Goal: Obtain resource: Download file/media

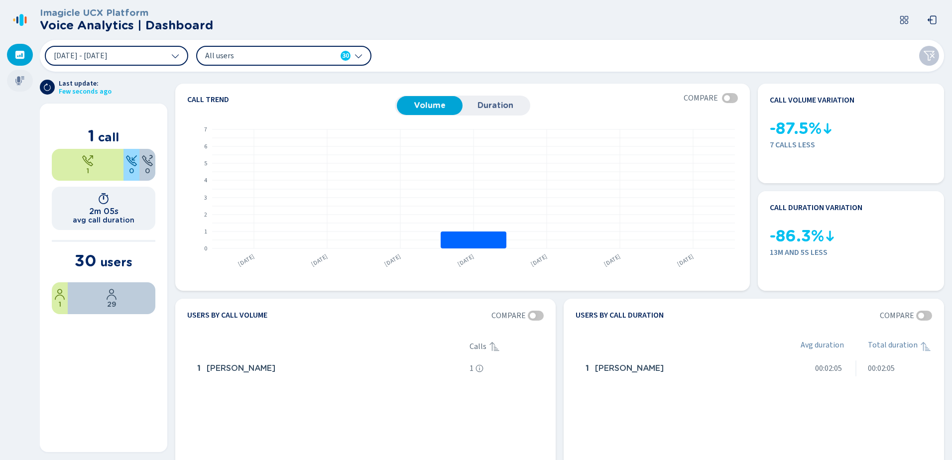
click at [17, 79] on icon at bounding box center [19, 80] width 9 height 9
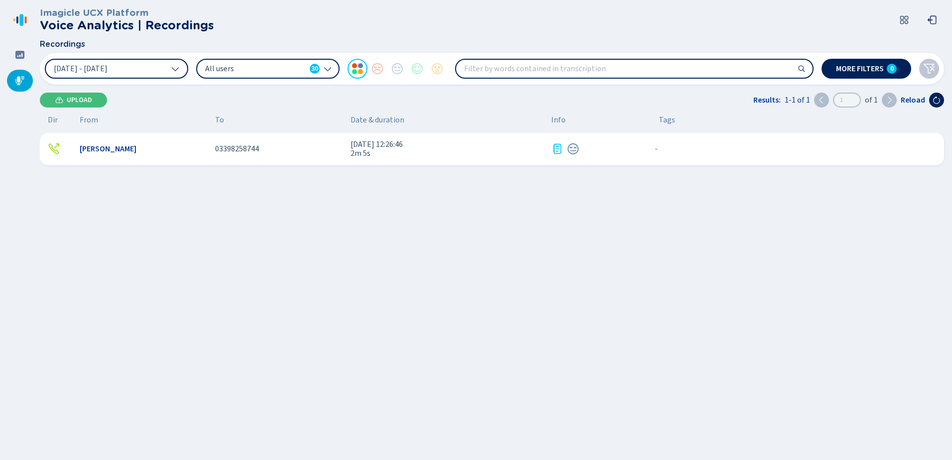
click at [173, 69] on icon at bounding box center [175, 69] width 8 height 8
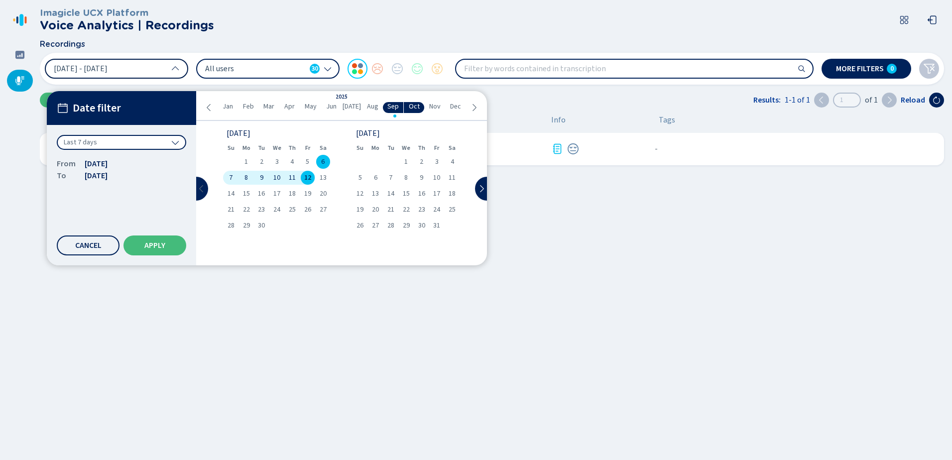
click at [200, 190] on icon at bounding box center [202, 189] width 8 height 8
click at [378, 179] on div "4" at bounding box center [375, 178] width 15 height 14
click at [376, 176] on span "4" at bounding box center [375, 177] width 3 height 7
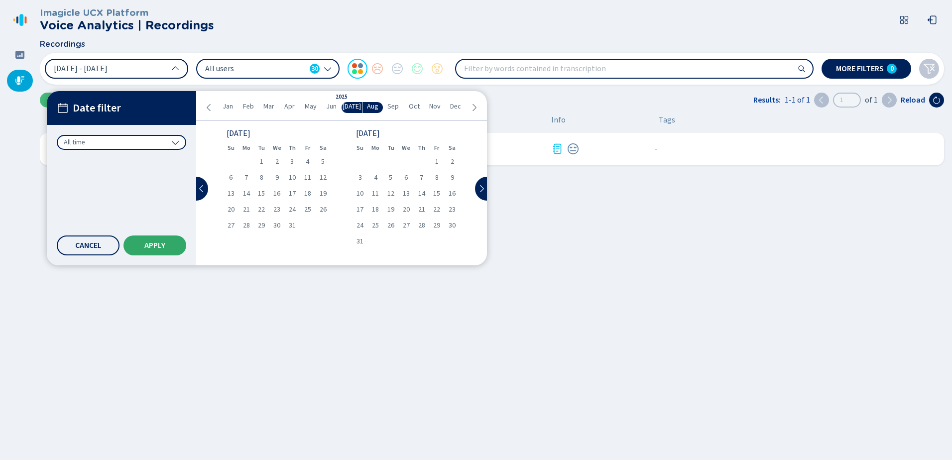
click at [176, 239] on button "Apply" at bounding box center [155, 246] width 63 height 20
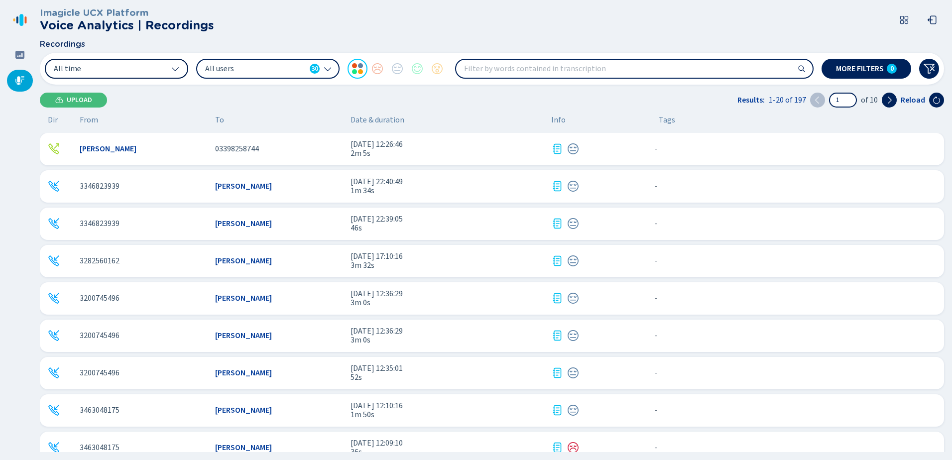
drag, startPoint x: 884, startPoint y: 99, endPoint x: 872, endPoint y: 110, distance: 16.9
click at [884, 99] on button at bounding box center [889, 100] width 15 height 15
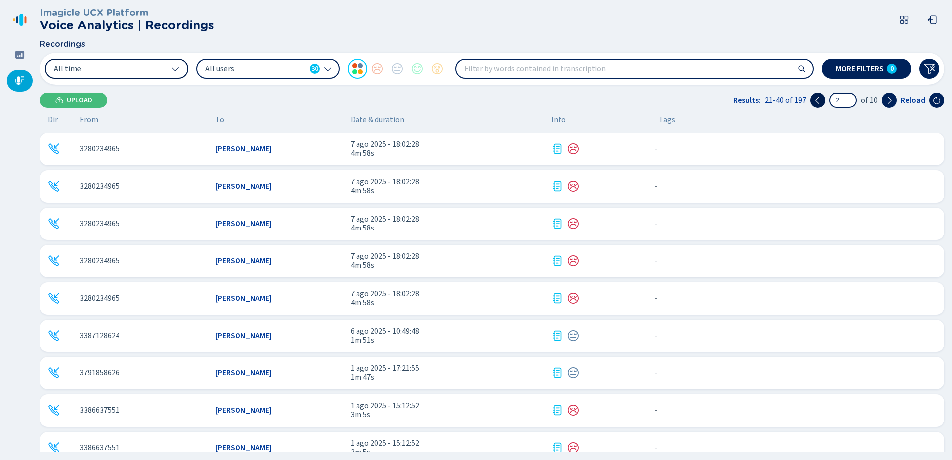
click at [818, 100] on icon at bounding box center [817, 100] width 4 height 7
type input "1"
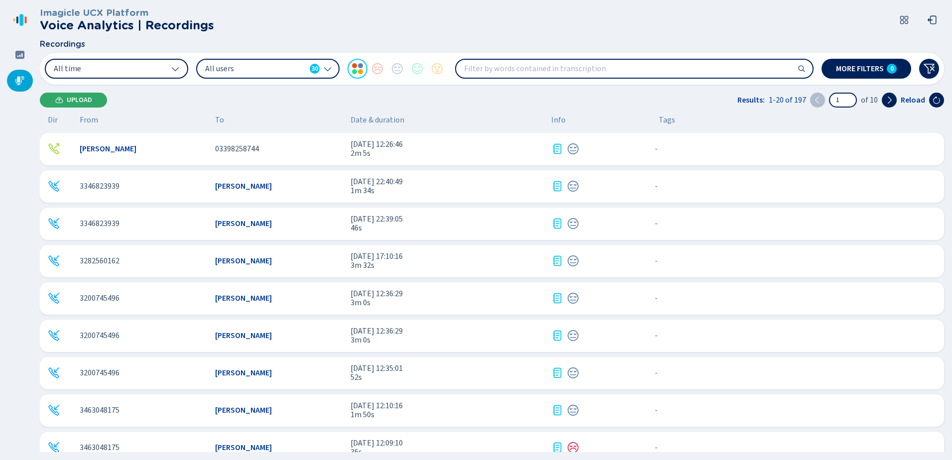
click at [69, 99] on span "Upload" at bounding box center [79, 100] width 25 height 8
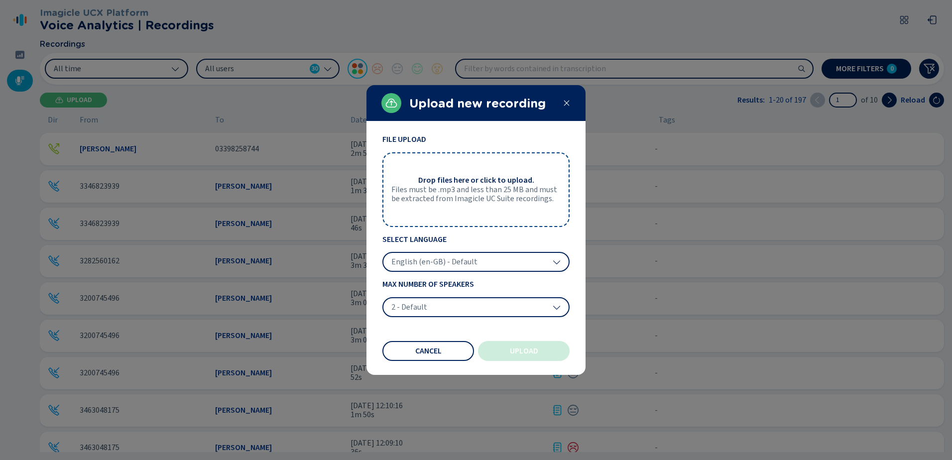
click at [565, 101] on icon at bounding box center [567, 103] width 8 height 8
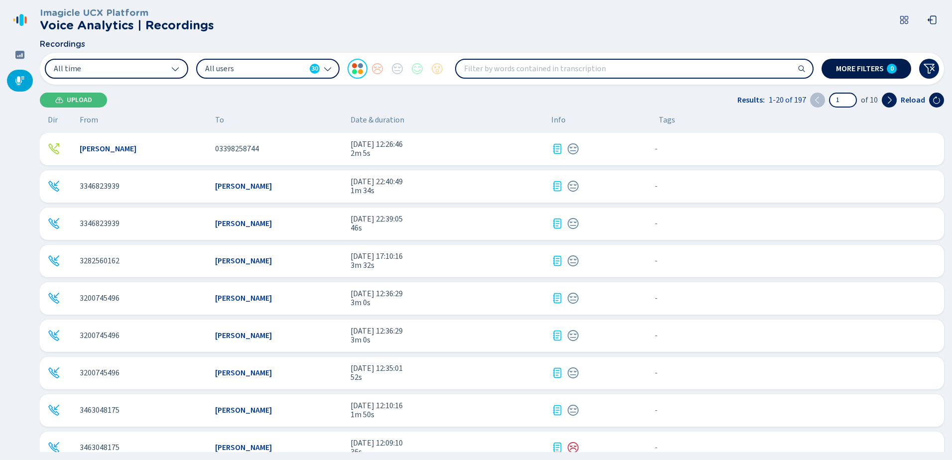
click at [873, 72] on span "More filters" at bounding box center [860, 69] width 48 height 8
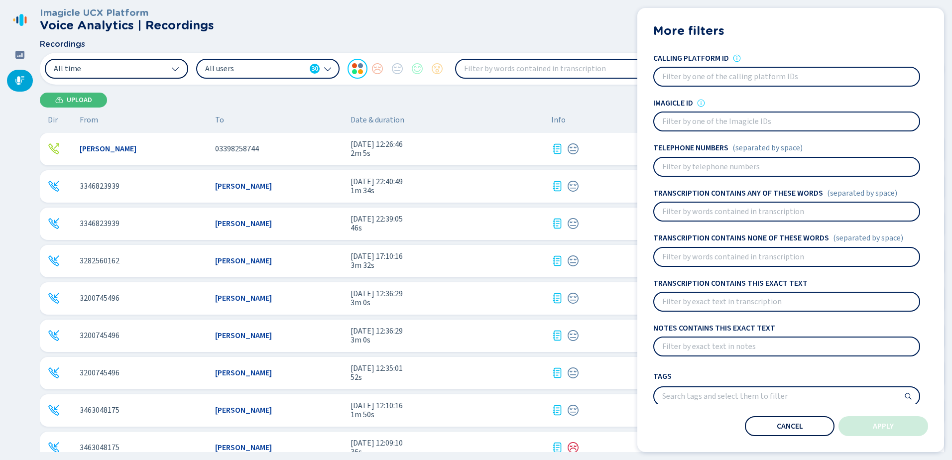
click at [805, 422] on button "Cancel" at bounding box center [790, 426] width 90 height 20
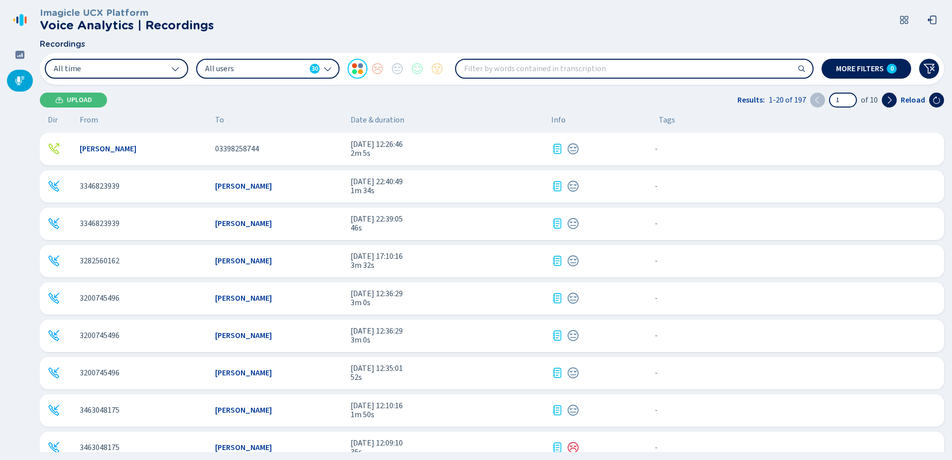
click at [178, 66] on icon at bounding box center [175, 69] width 8 height 8
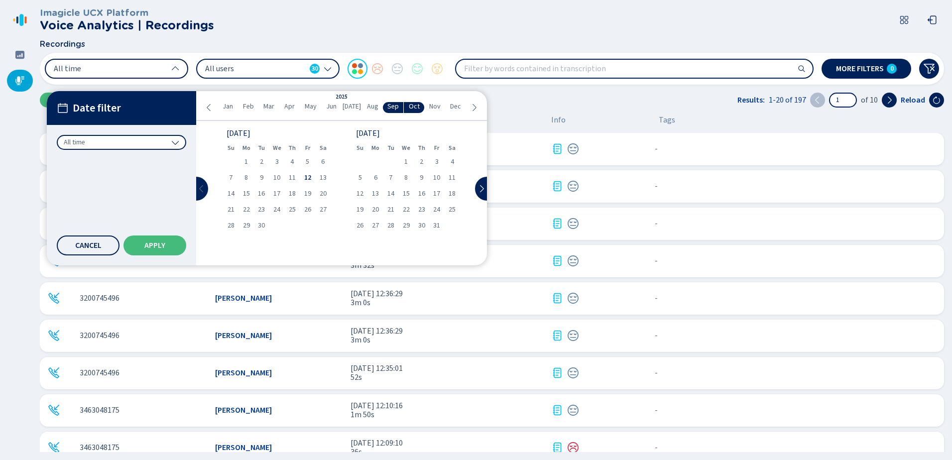
click at [200, 190] on icon at bounding box center [202, 189] width 8 height 8
click at [203, 188] on icon at bounding box center [202, 189] width 8 height 8
click at [483, 185] on icon at bounding box center [482, 189] width 8 height 8
click at [376, 178] on span "4" at bounding box center [375, 177] width 3 height 7
click at [159, 244] on span "Apply" at bounding box center [154, 246] width 21 height 8
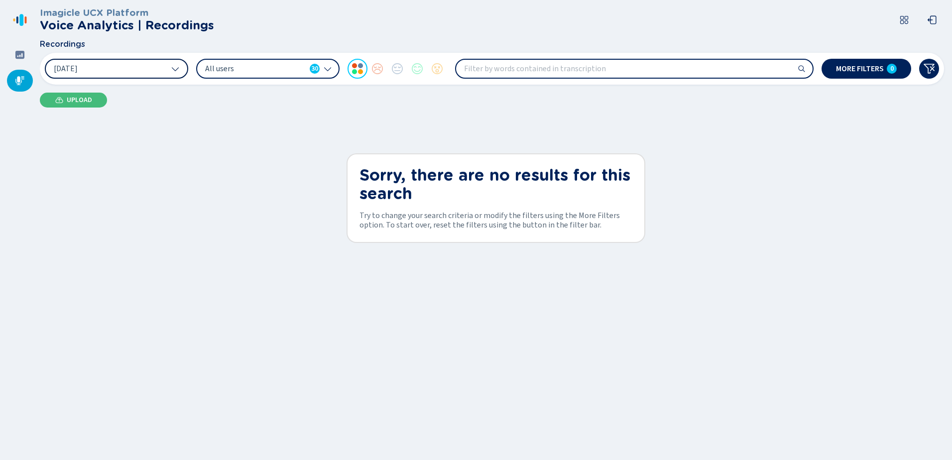
click at [181, 69] on button "[DATE]" at bounding box center [116, 69] width 143 height 20
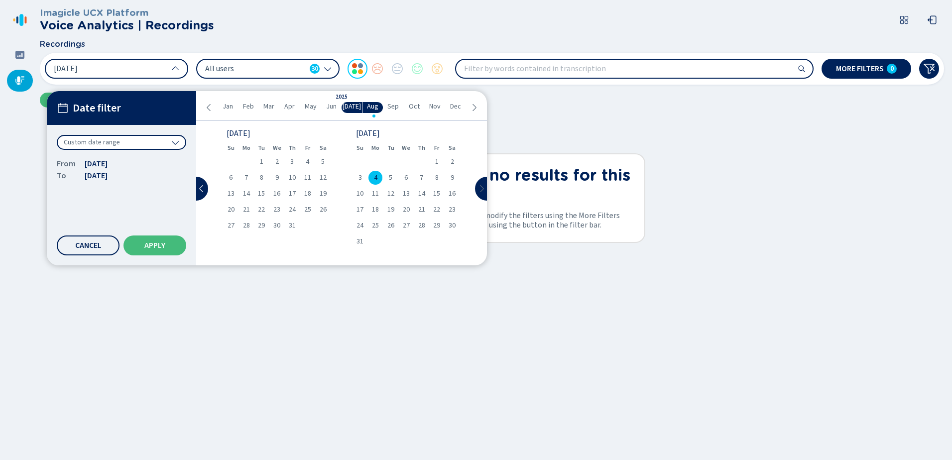
click at [477, 186] on button at bounding box center [481, 189] width 12 height 24
click at [243, 163] on div "1" at bounding box center [246, 162] width 15 height 14
click at [159, 244] on span "Apply" at bounding box center [154, 246] width 21 height 8
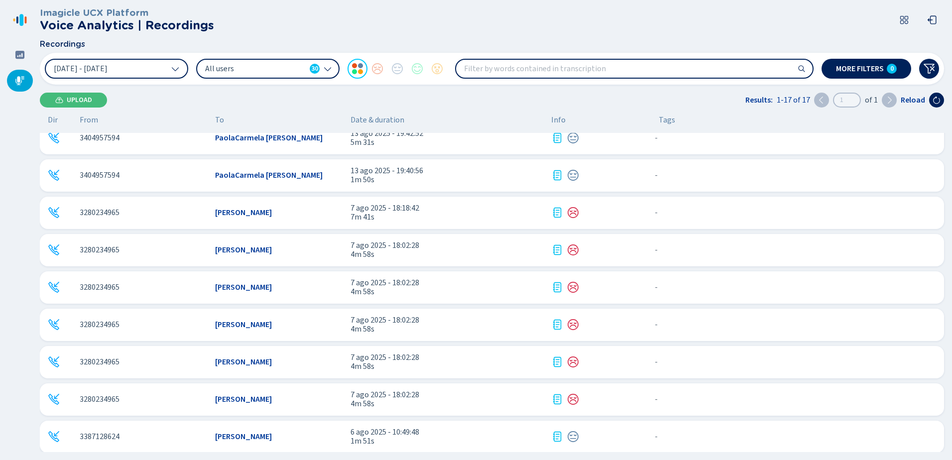
scroll to position [315, 0]
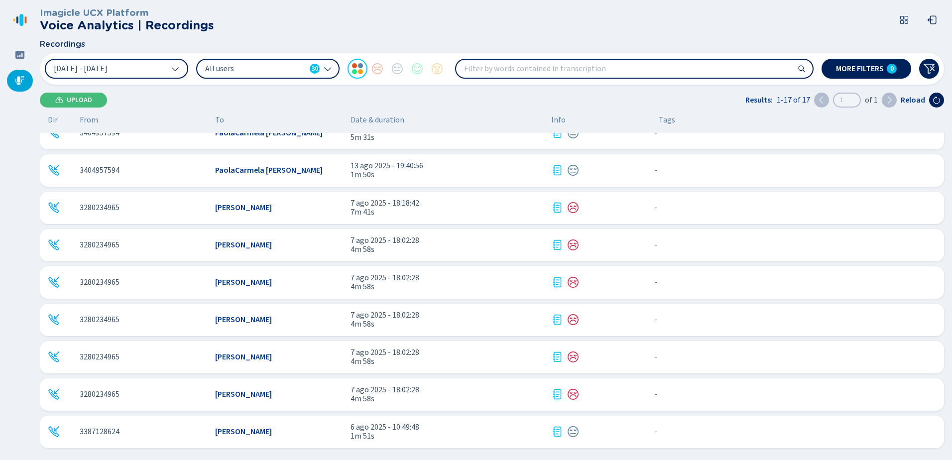
click at [888, 101] on icon at bounding box center [889, 100] width 8 height 8
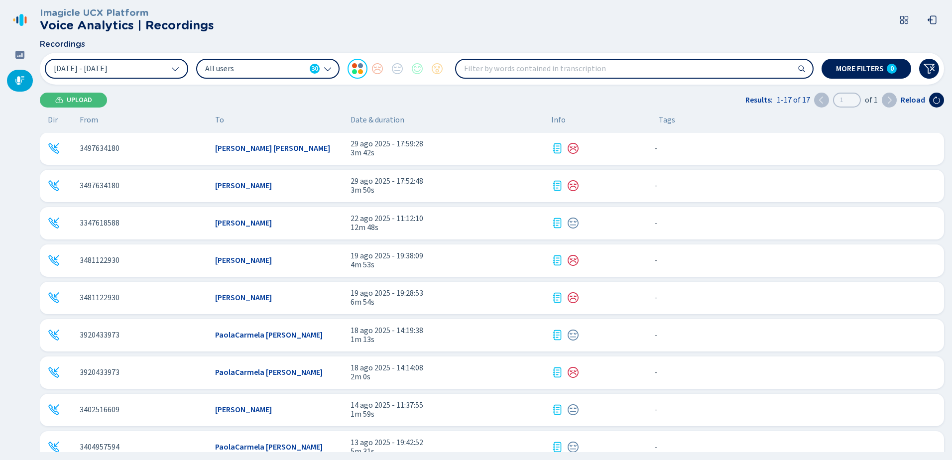
scroll to position [0, 0]
click at [328, 67] on icon at bounding box center [328, 69] width 8 height 8
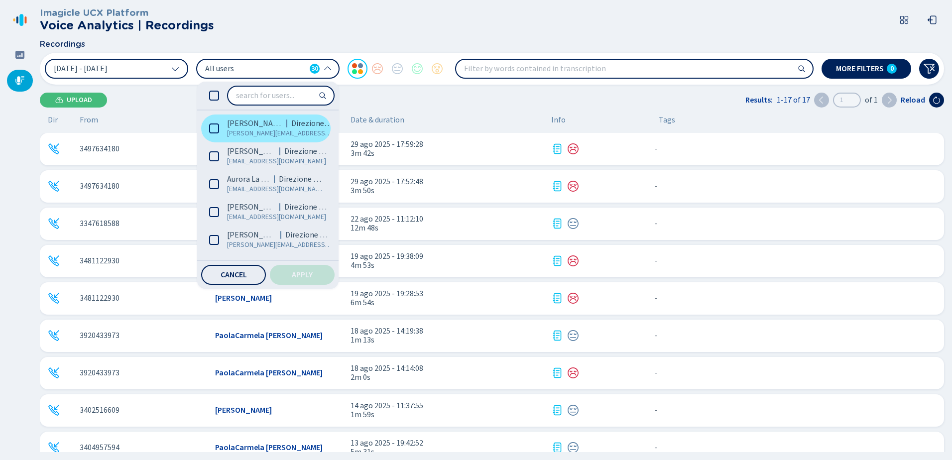
click at [214, 126] on icon at bounding box center [214, 129] width 10 height 10
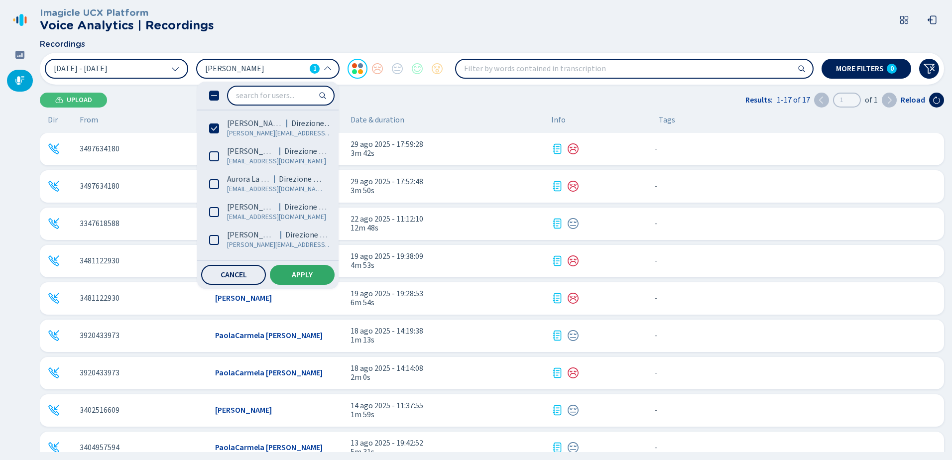
click at [306, 273] on span "Apply" at bounding box center [302, 275] width 21 height 8
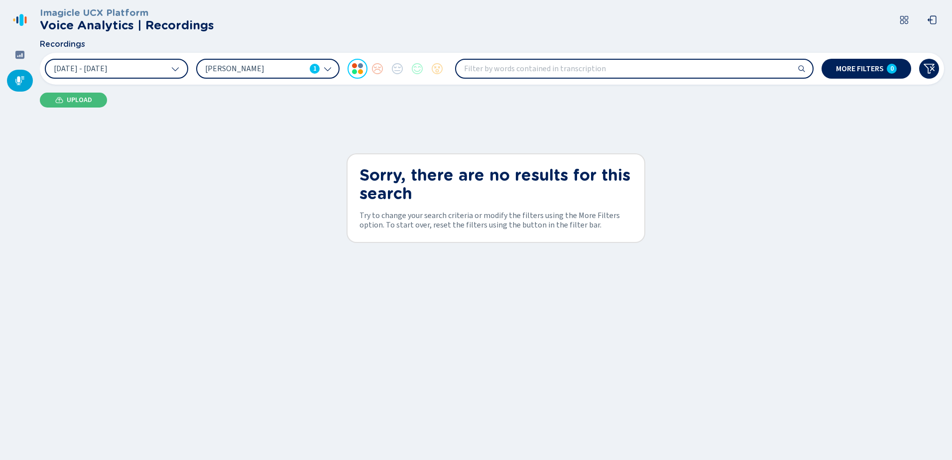
click at [175, 69] on icon at bounding box center [175, 69] width 8 height 8
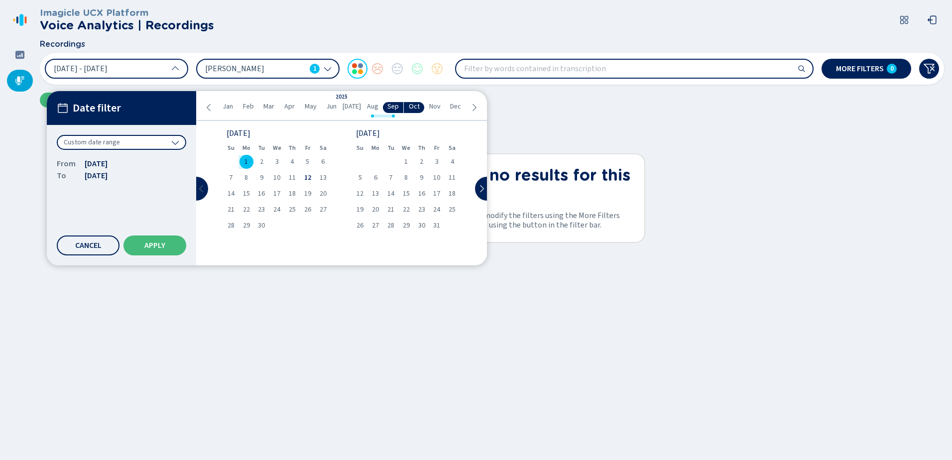
click at [204, 186] on icon at bounding box center [202, 189] width 8 height 8
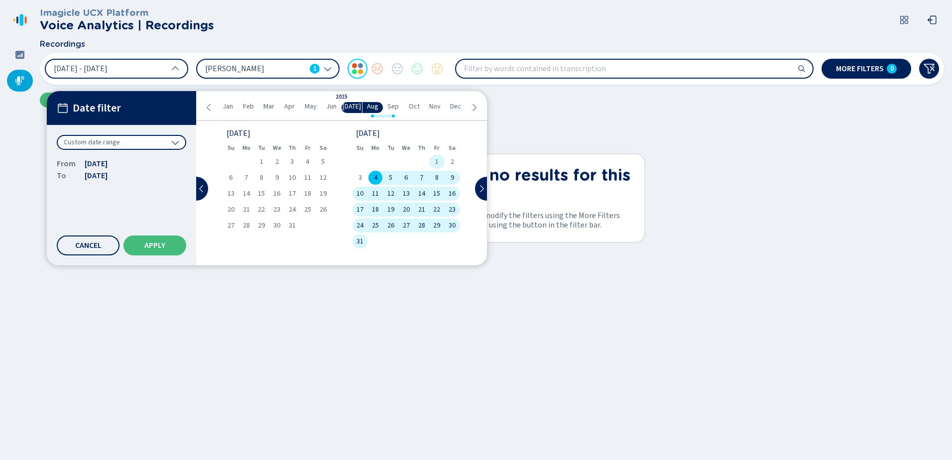
click at [433, 160] on div "1" at bounding box center [436, 162] width 15 height 14
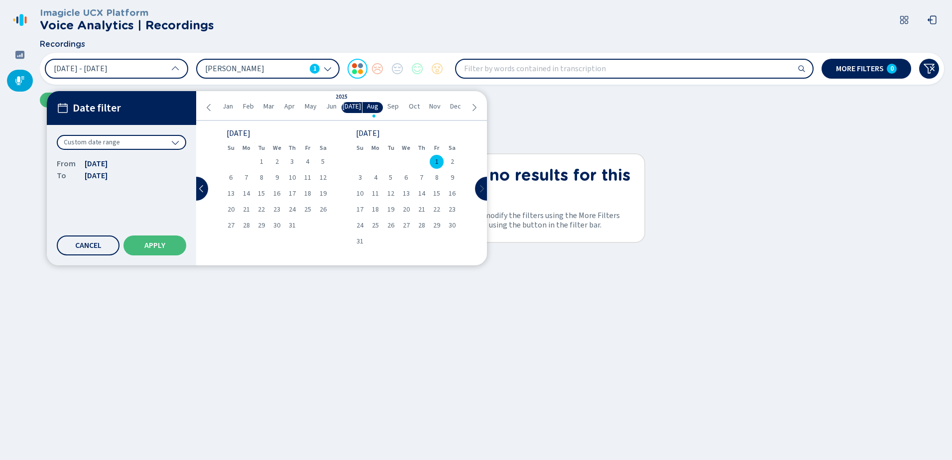
click at [478, 187] on icon at bounding box center [482, 189] width 8 height 8
click at [304, 176] on span "12" at bounding box center [307, 177] width 7 height 7
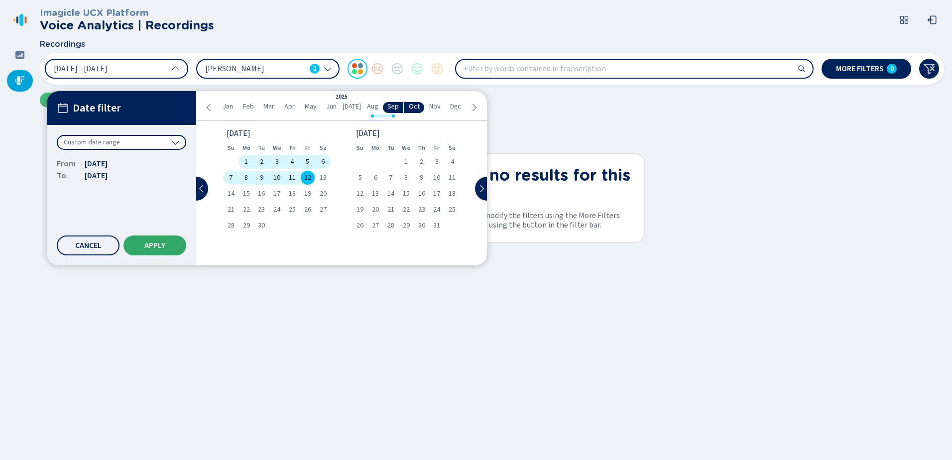
click at [167, 247] on button "Apply" at bounding box center [155, 246] width 63 height 20
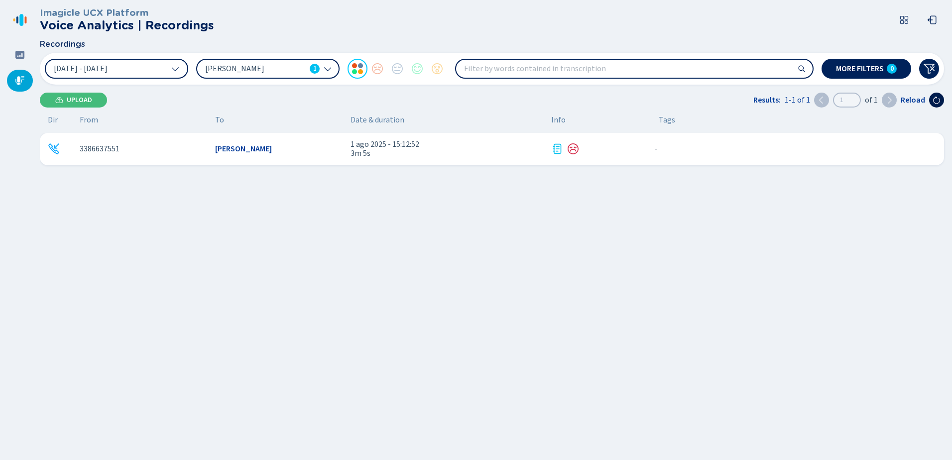
click at [938, 97] on icon at bounding box center [937, 100] width 8 height 8
click at [176, 69] on icon at bounding box center [175, 69] width 8 height 8
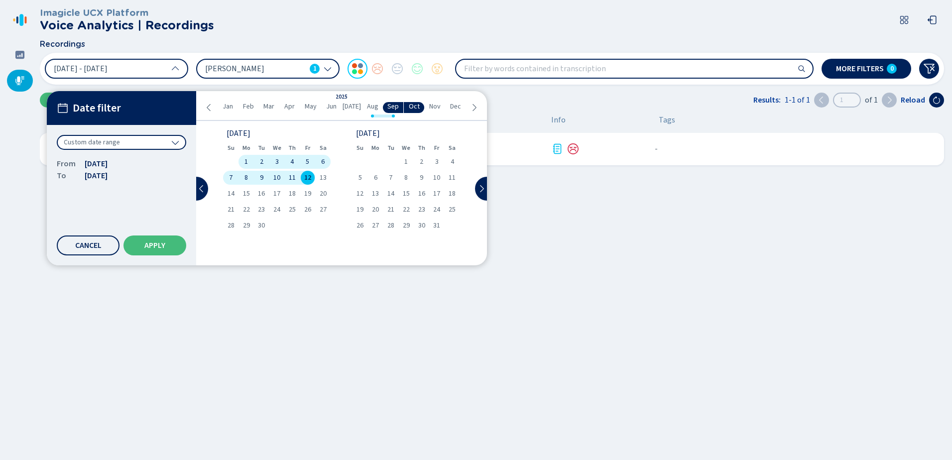
click at [177, 142] on icon at bounding box center [175, 142] width 8 height 8
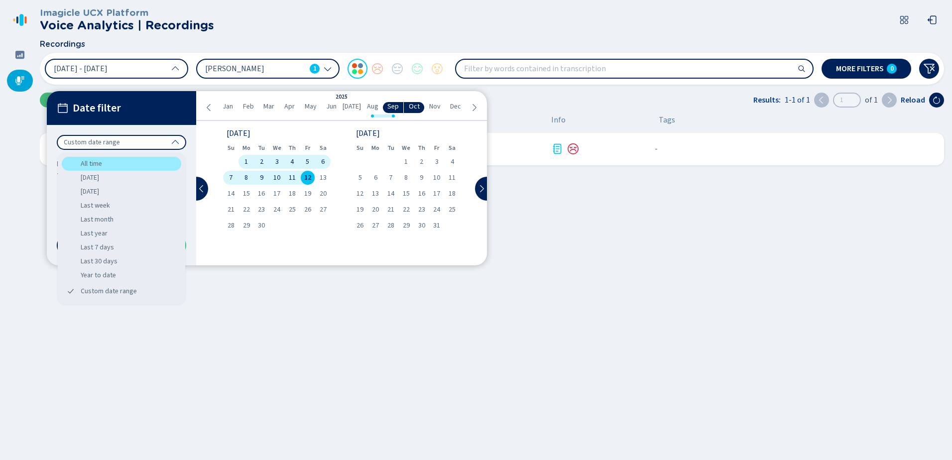
click at [105, 168] on div "All time" at bounding box center [122, 164] width 120 height 14
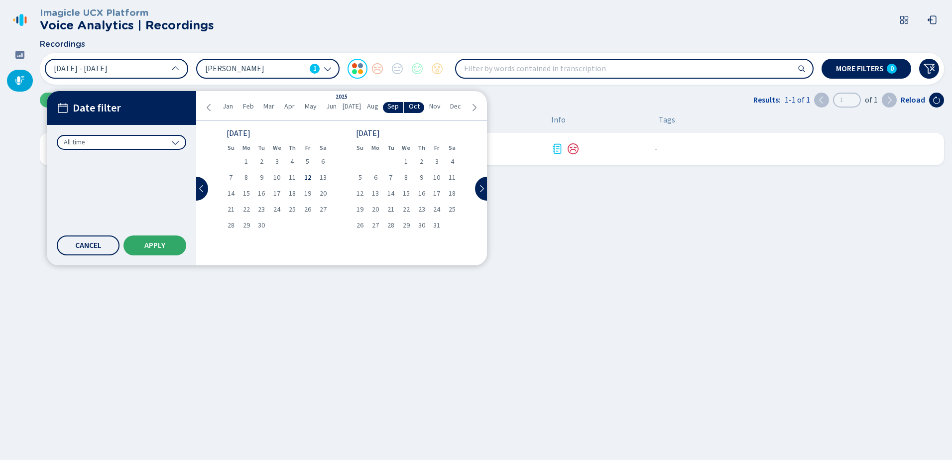
click at [148, 243] on span "Apply" at bounding box center [154, 246] width 21 height 8
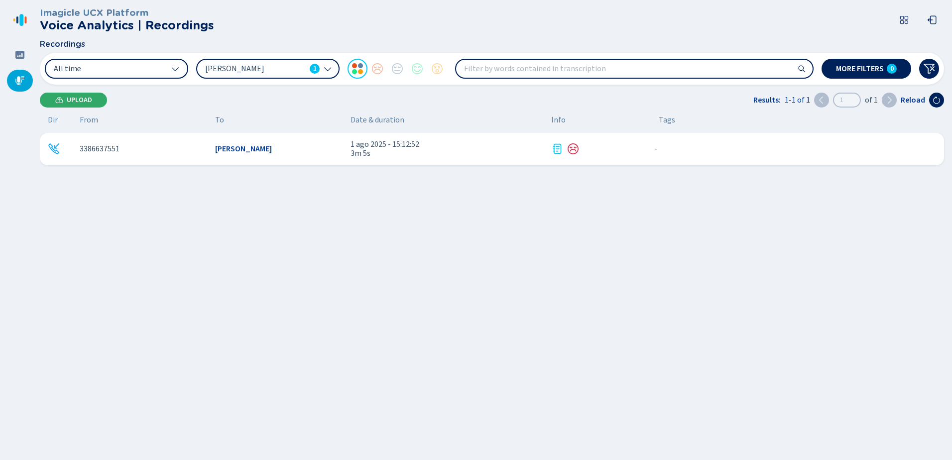
click at [77, 94] on button "Upload" at bounding box center [73, 100] width 67 height 15
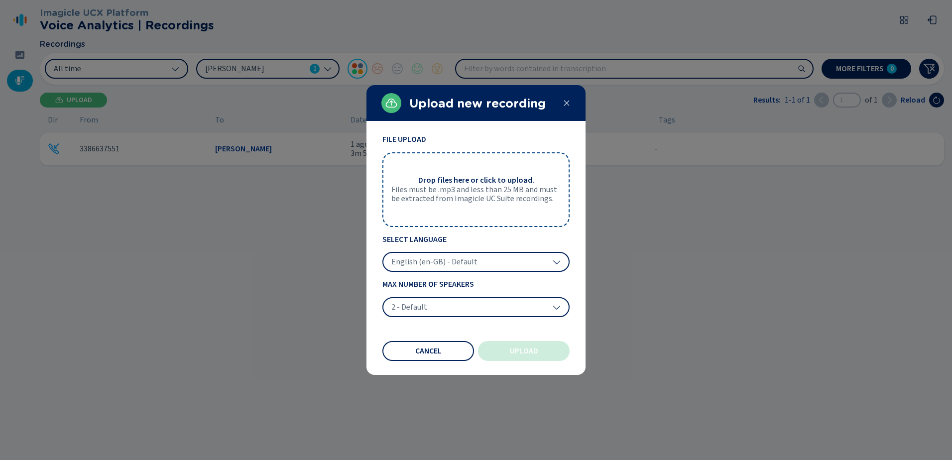
click at [469, 191] on span "Files must be .mp3 and less than 25 MB and must be extracted from Imagicle UC S…" at bounding box center [475, 194] width 169 height 18
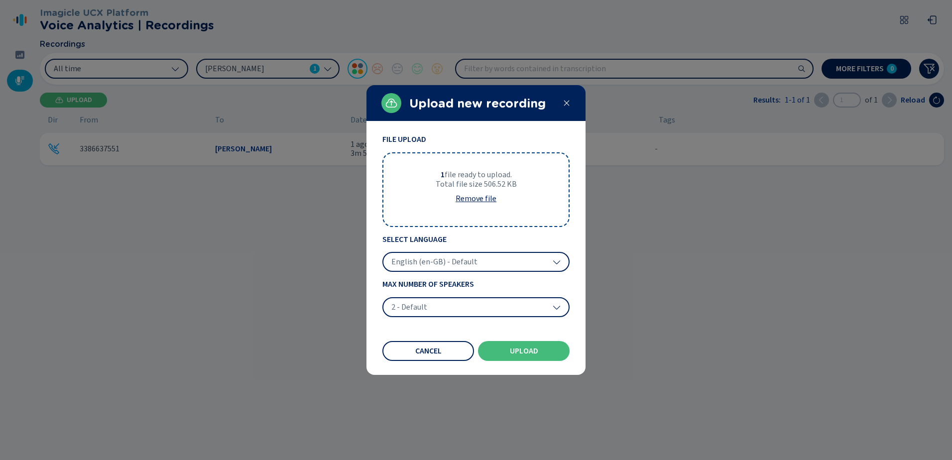
click at [558, 259] on icon at bounding box center [557, 262] width 8 height 8
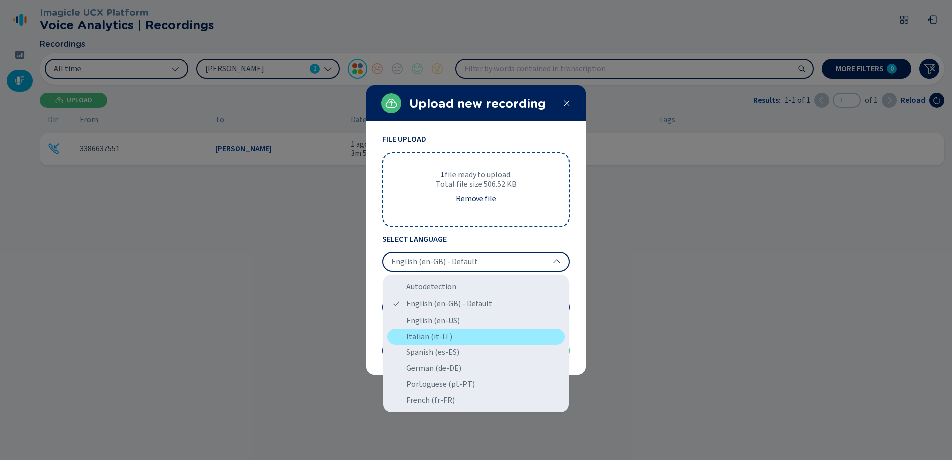
click at [429, 338] on div "Italian (it-IT)" at bounding box center [475, 337] width 177 height 16
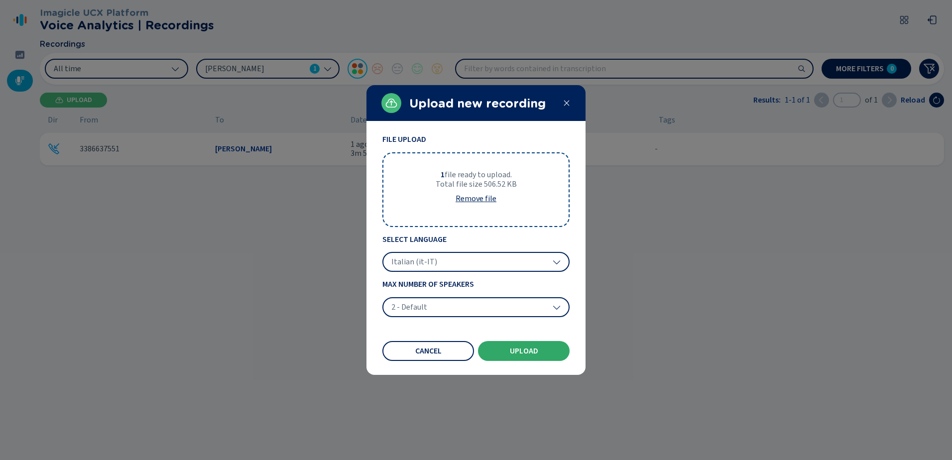
click at [527, 350] on span "Upload" at bounding box center [524, 351] width 28 height 8
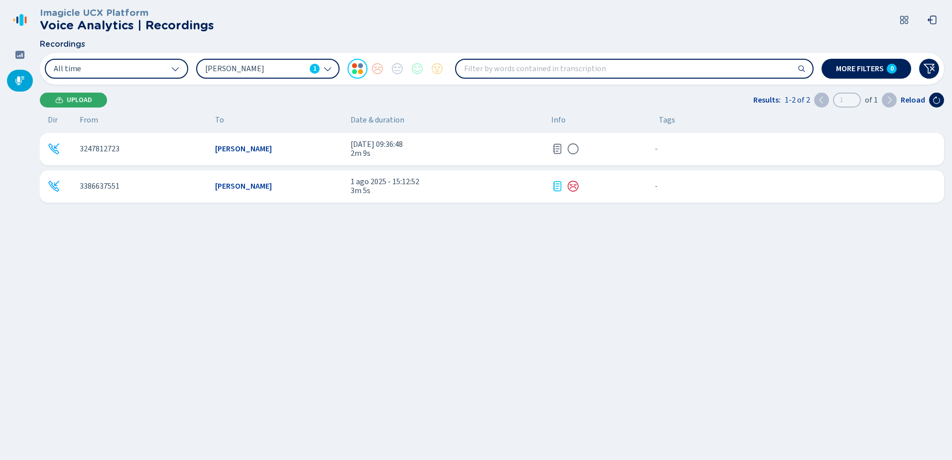
click at [93, 94] on button "Upload" at bounding box center [73, 100] width 67 height 15
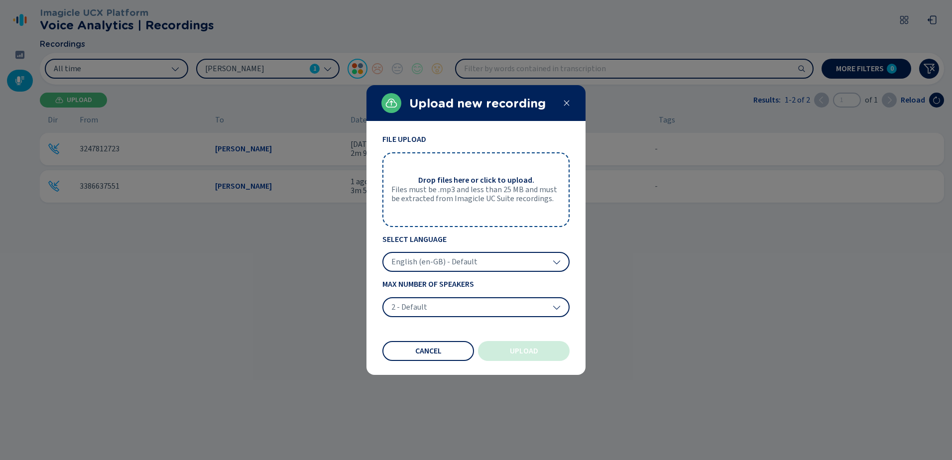
click at [482, 196] on span "Files must be .mp3 and less than 25 MB and must be extracted from Imagicle UC S…" at bounding box center [475, 194] width 169 height 18
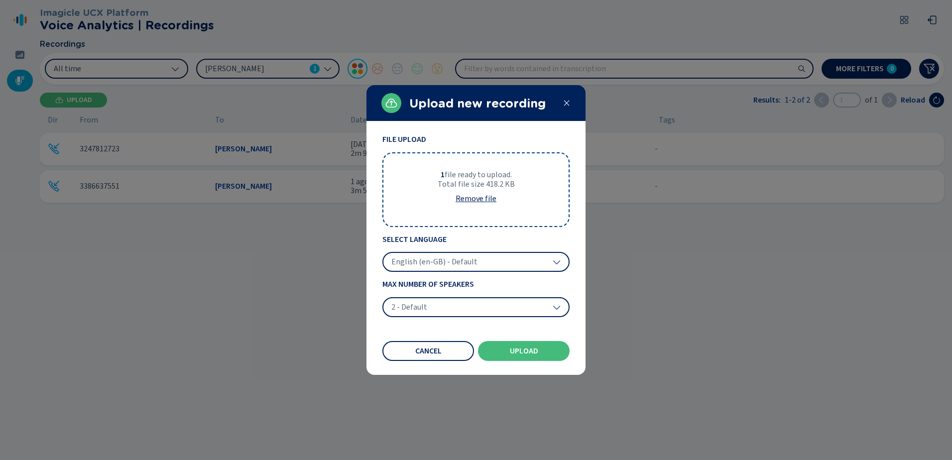
click at [561, 262] on div "English (en-GB) - Default" at bounding box center [475, 262] width 187 height 20
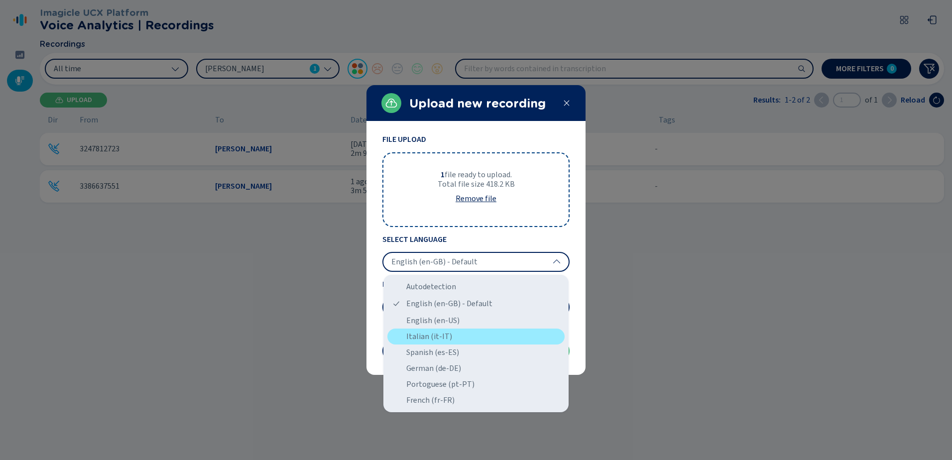
click at [443, 334] on div "Italian (it-IT)" at bounding box center [475, 337] width 177 height 16
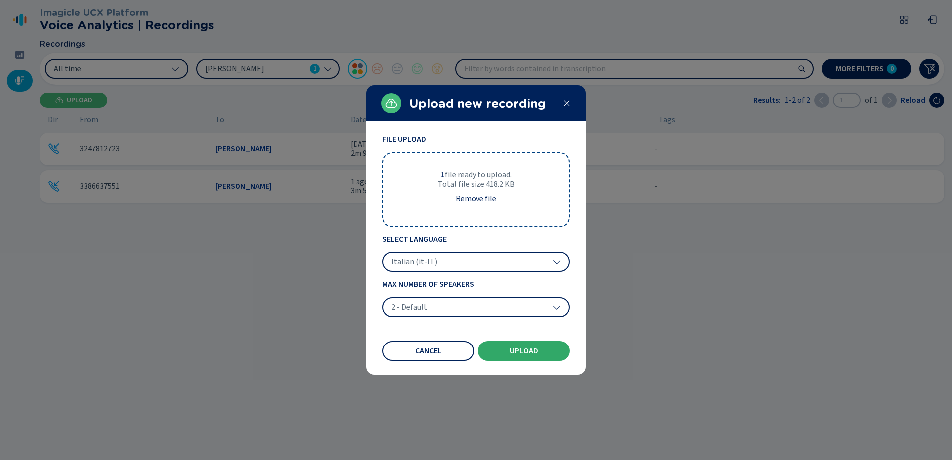
click at [533, 351] on span "Upload" at bounding box center [524, 351] width 28 height 8
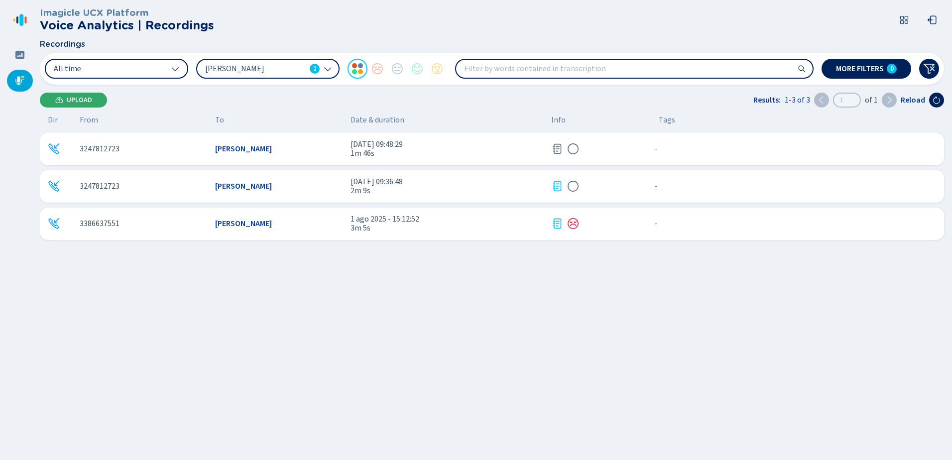
click at [65, 99] on button "Upload" at bounding box center [73, 100] width 67 height 15
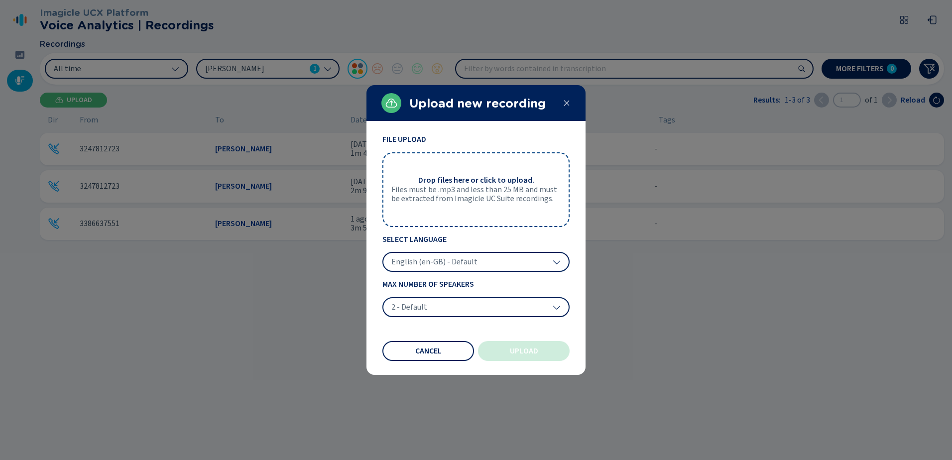
click at [504, 183] on span "Drop files here or click to upload." at bounding box center [476, 180] width 116 height 9
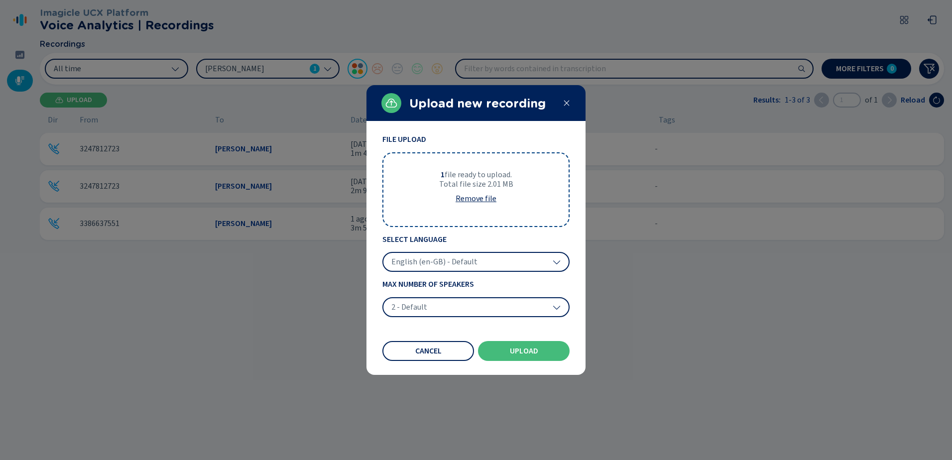
click at [560, 257] on div "English (en-GB) - Default" at bounding box center [475, 262] width 187 height 20
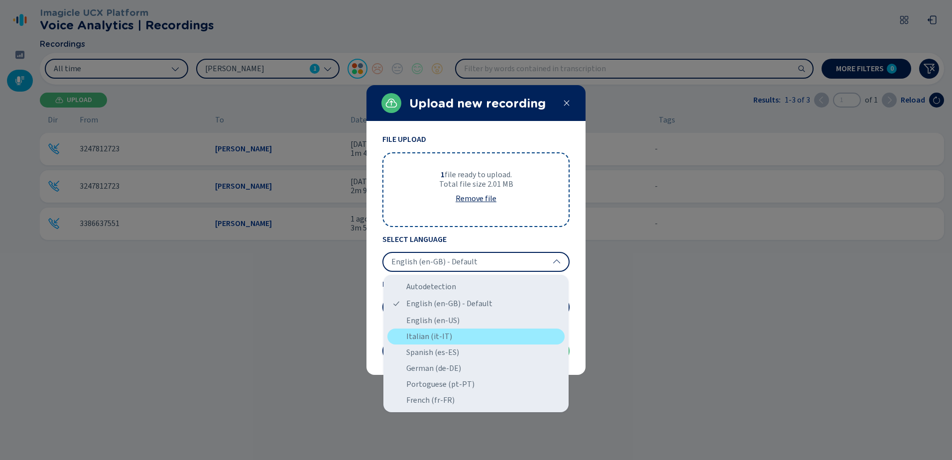
click at [450, 330] on div "Italian (it-IT)" at bounding box center [475, 337] width 177 height 16
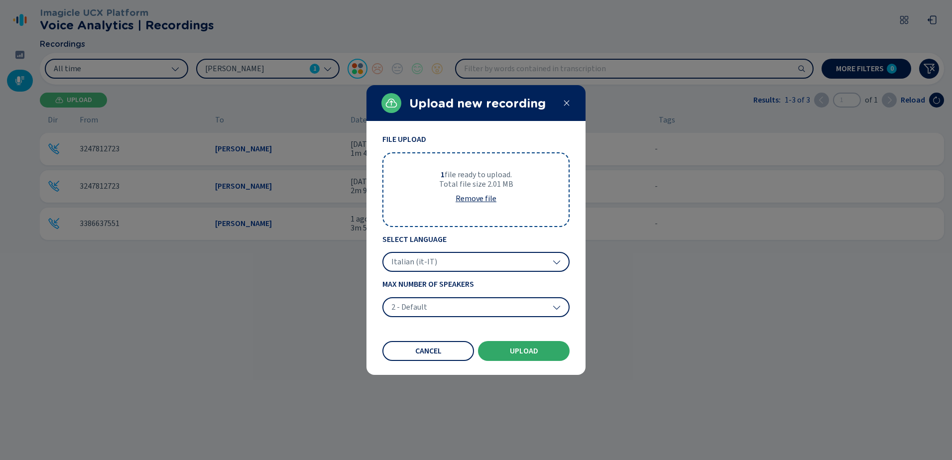
click at [532, 355] on button "Upload" at bounding box center [524, 351] width 92 height 20
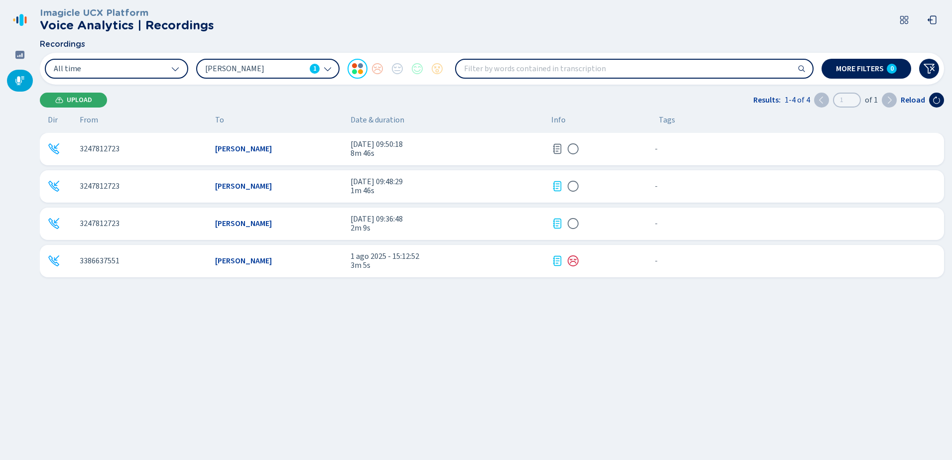
click at [84, 96] on span "Upload" at bounding box center [79, 100] width 25 height 8
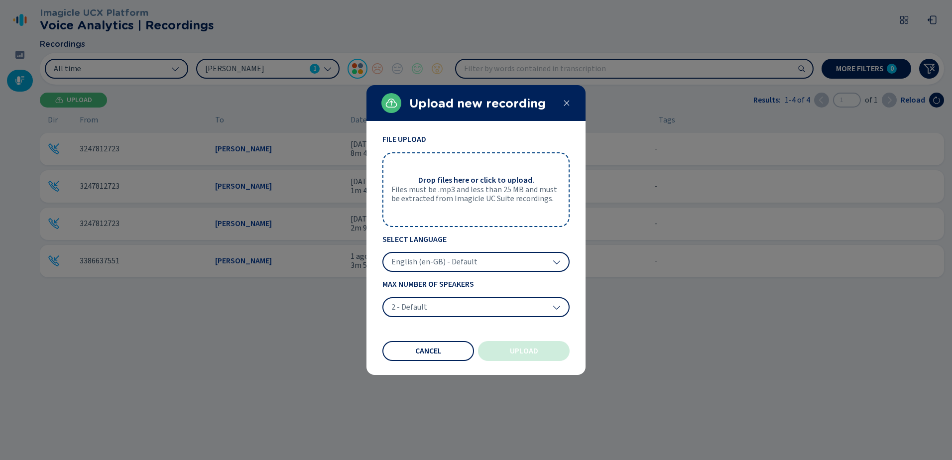
click at [476, 200] on span "Files must be .mp3 and less than 25 MB and must be extracted from Imagicle UC S…" at bounding box center [475, 194] width 169 height 18
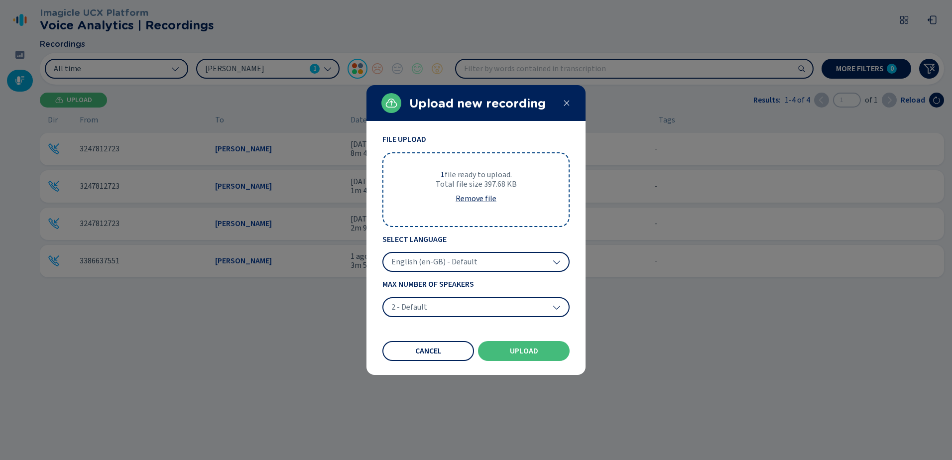
click at [561, 262] on div "English (en-GB) - Default" at bounding box center [475, 262] width 187 height 20
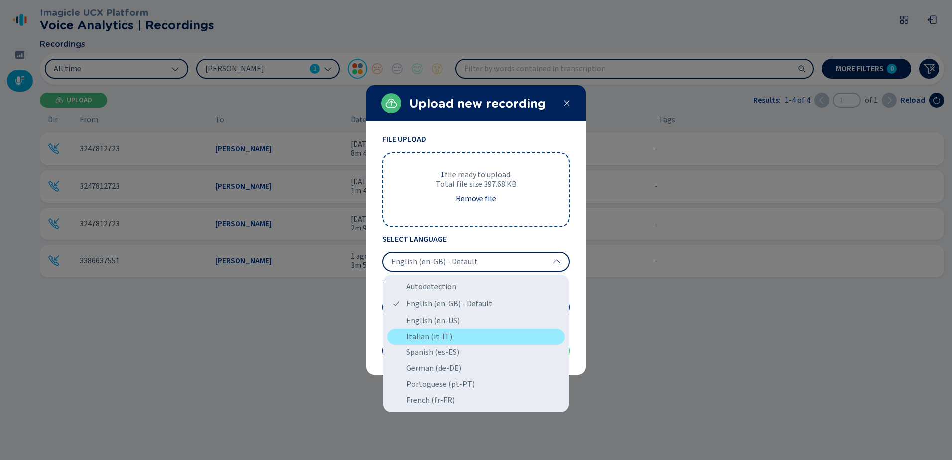
click at [446, 333] on div "Italian (it-IT)" at bounding box center [475, 337] width 177 height 16
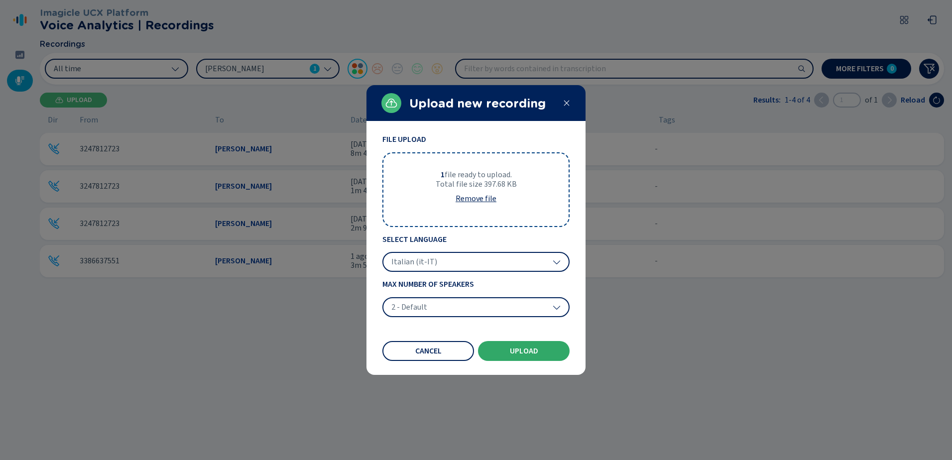
click at [526, 355] on button "Upload" at bounding box center [524, 351] width 92 height 20
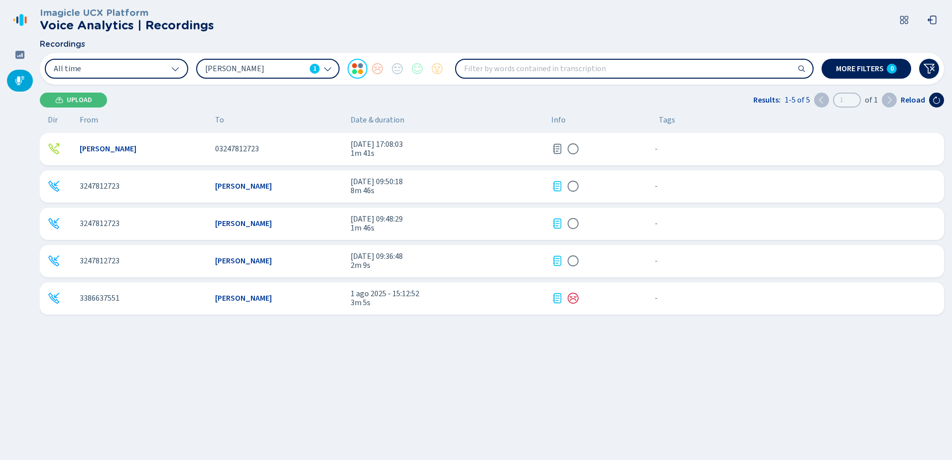
click at [557, 298] on icon at bounding box center [557, 298] width 12 height 12
click at [558, 295] on icon at bounding box center [557, 298] width 12 height 12
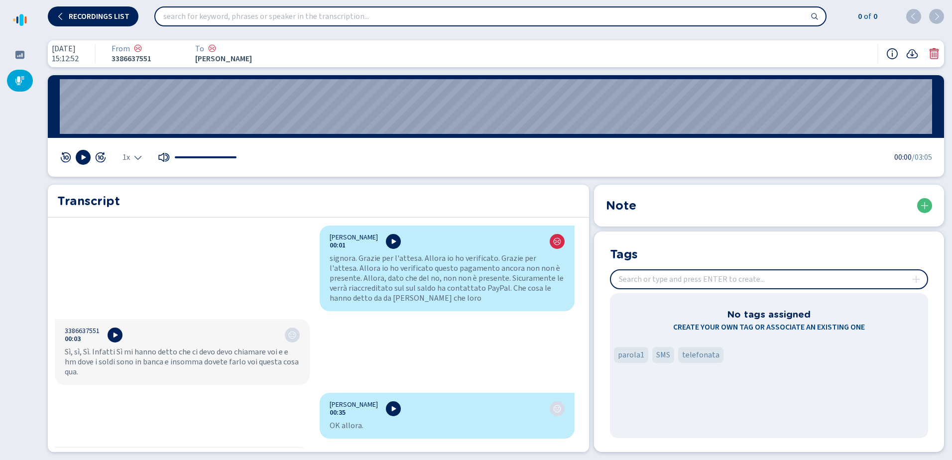
click at [16, 77] on icon at bounding box center [20, 81] width 10 height 10
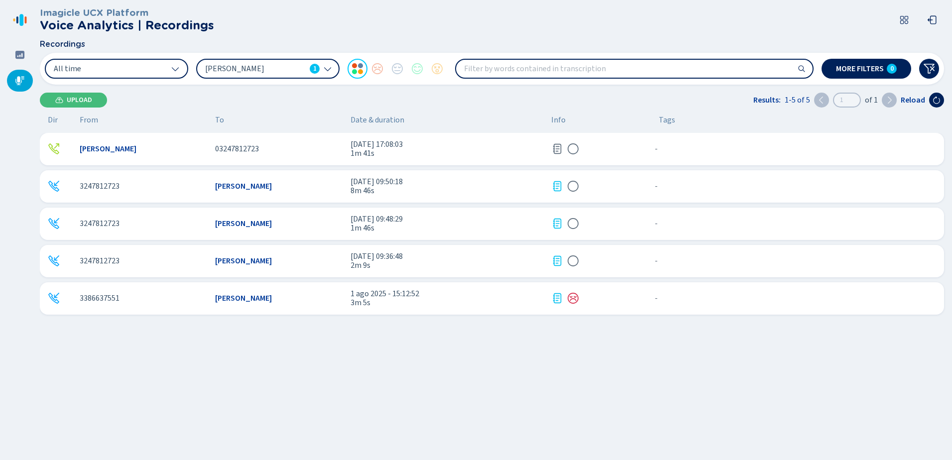
click at [556, 296] on icon at bounding box center [557, 298] width 12 height 12
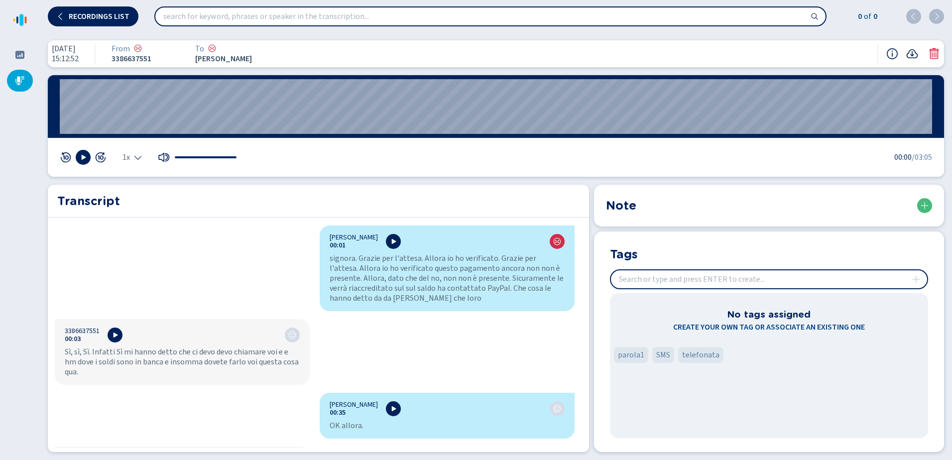
click at [913, 54] on icon at bounding box center [912, 54] width 12 height 12
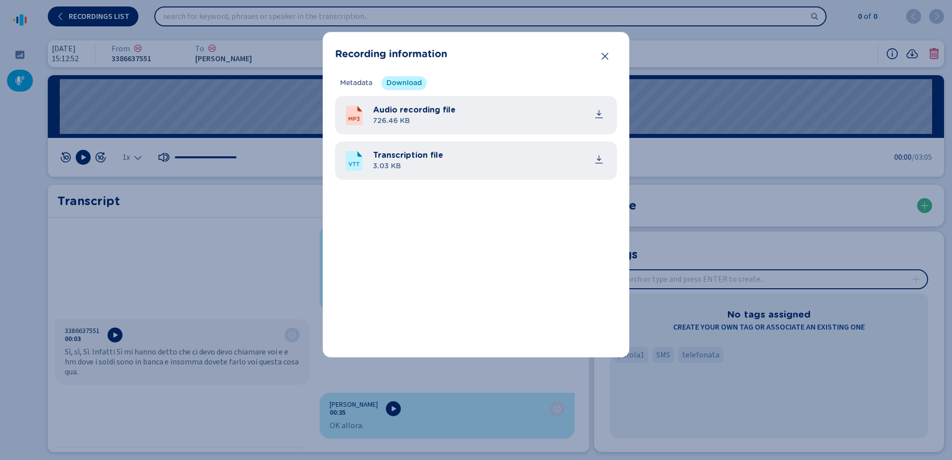
click at [411, 155] on span "Transcription file" at bounding box center [408, 155] width 70 height 12
click at [600, 161] on icon "common.download" at bounding box center [599, 159] width 10 height 10
click at [603, 57] on icon "Close" at bounding box center [605, 56] width 10 height 10
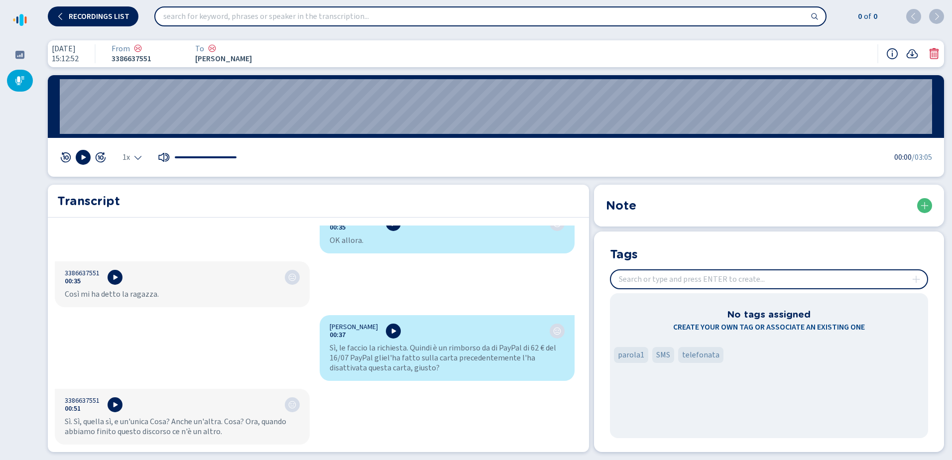
scroll to position [299, 0]
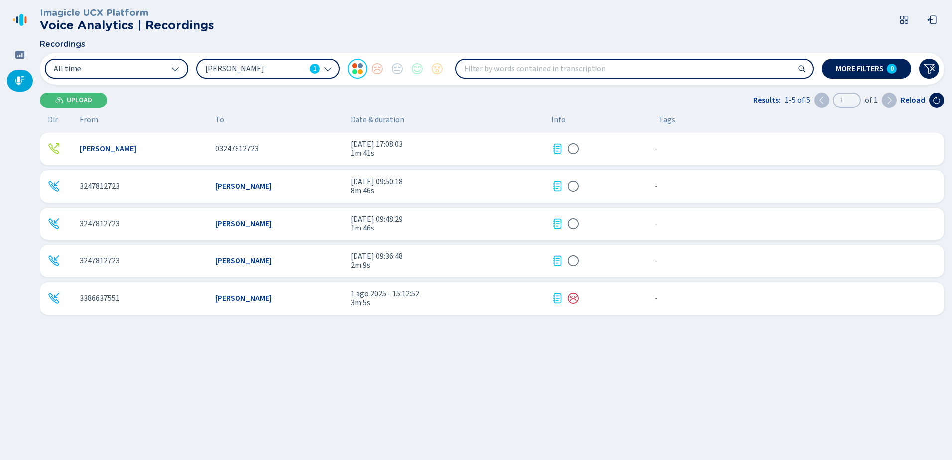
click at [558, 258] on icon at bounding box center [557, 261] width 8 height 10
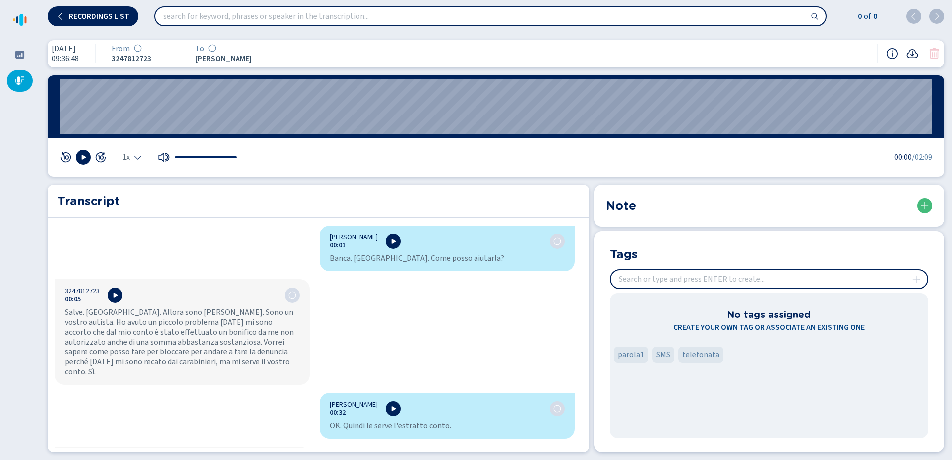
click at [912, 54] on icon at bounding box center [912, 53] width 11 height 9
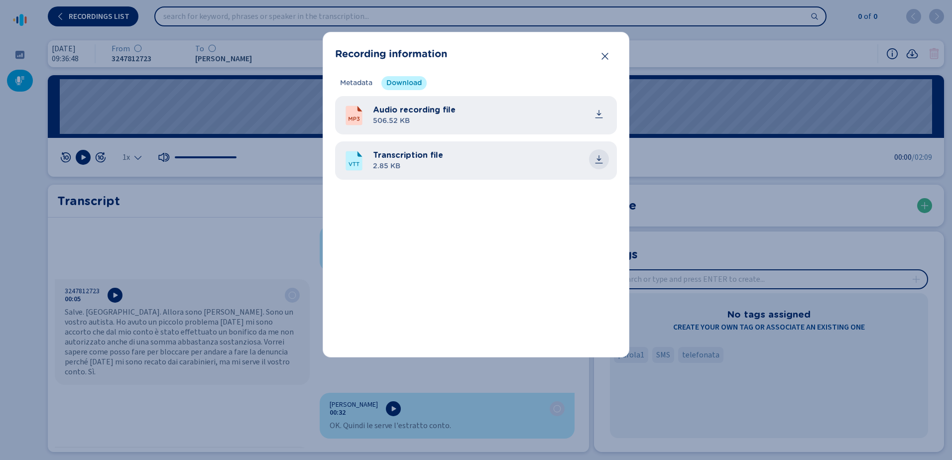
click at [600, 156] on icon "common.download" at bounding box center [599, 159] width 10 height 10
click at [602, 55] on icon "Close" at bounding box center [605, 56] width 10 height 10
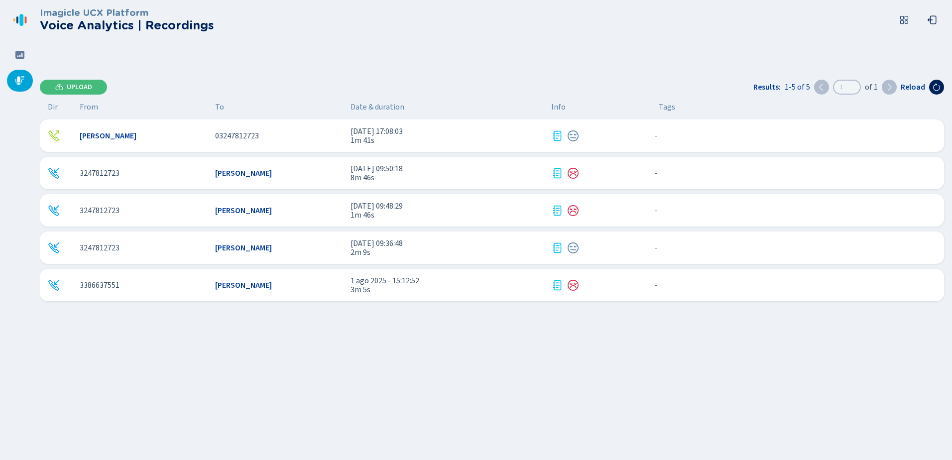
click at [557, 209] on div "3247812723 [PERSON_NAME] [DATE] 09:48:29 1m 46s - {{hiddenTagsCount}} more" at bounding box center [492, 210] width 904 height 32
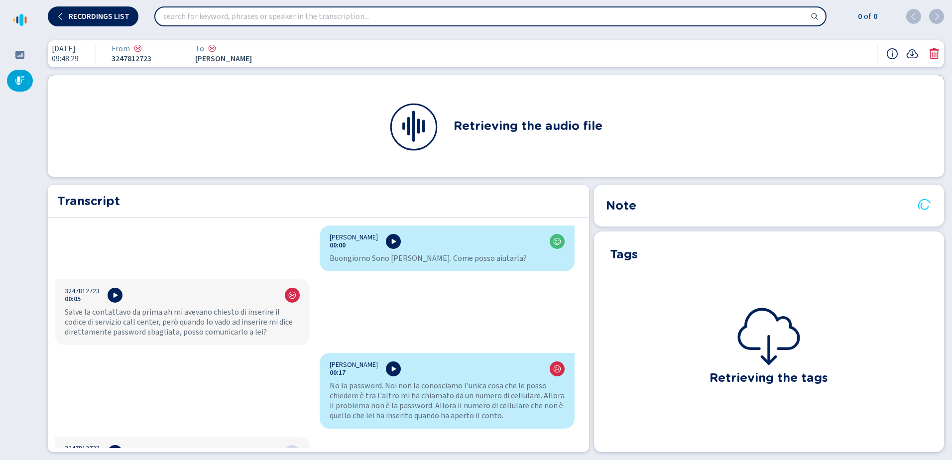
click at [911, 56] on icon at bounding box center [912, 54] width 12 height 12
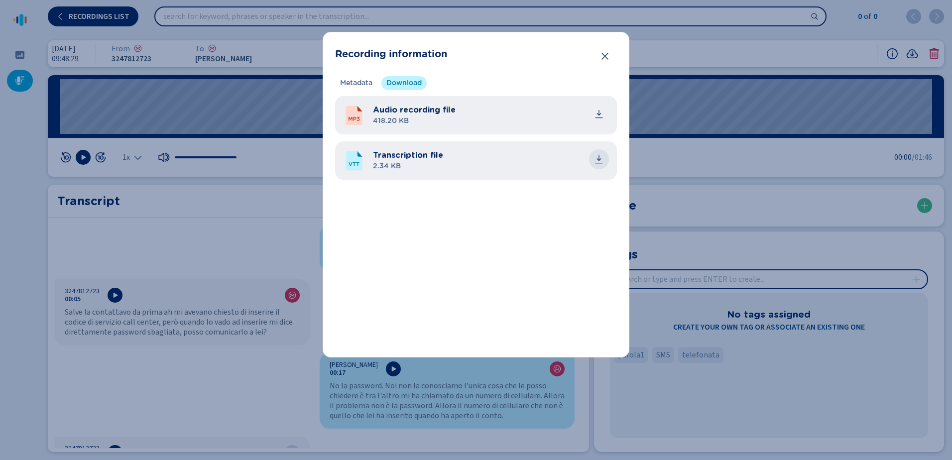
click at [597, 157] on icon "common.download" at bounding box center [599, 159] width 10 height 10
click at [604, 51] on button "Close" at bounding box center [605, 56] width 20 height 20
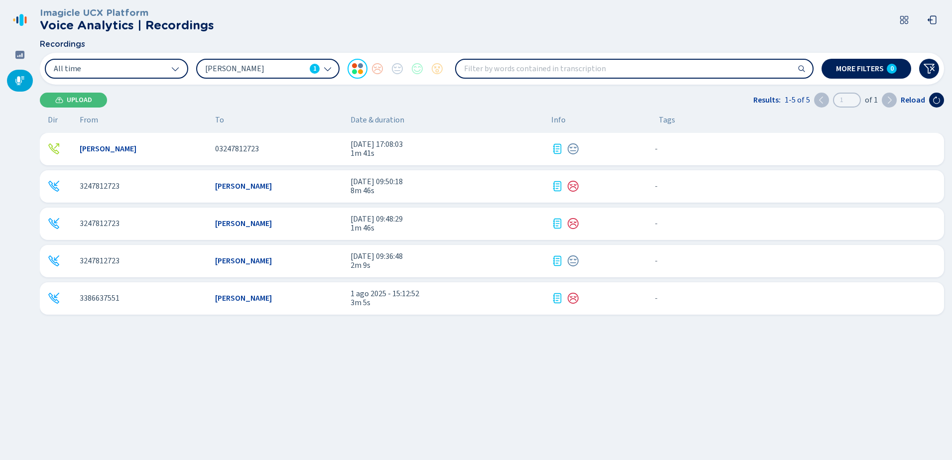
click at [558, 187] on icon at bounding box center [557, 186] width 12 height 12
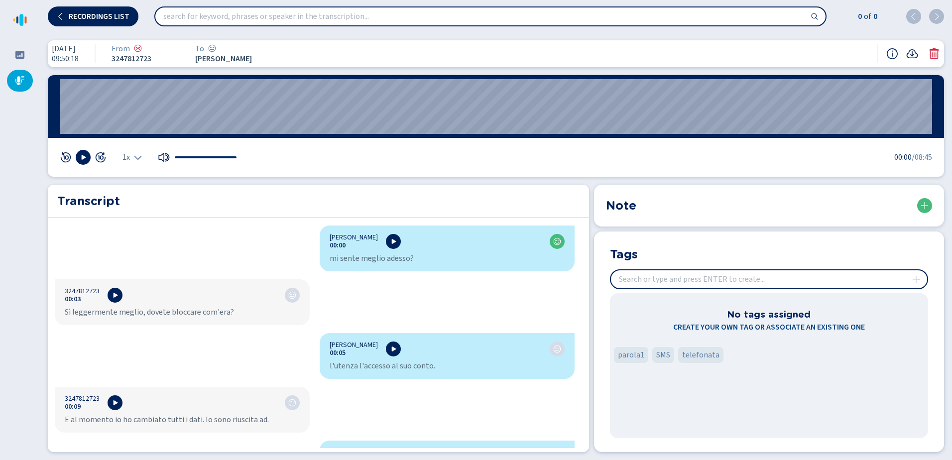
click at [912, 54] on icon at bounding box center [912, 53] width 11 height 9
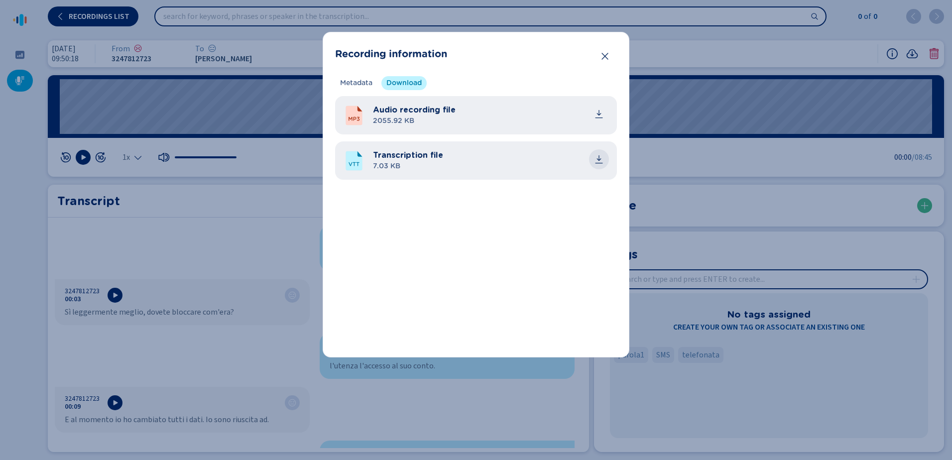
click at [601, 158] on icon "common.download" at bounding box center [599, 159] width 10 height 10
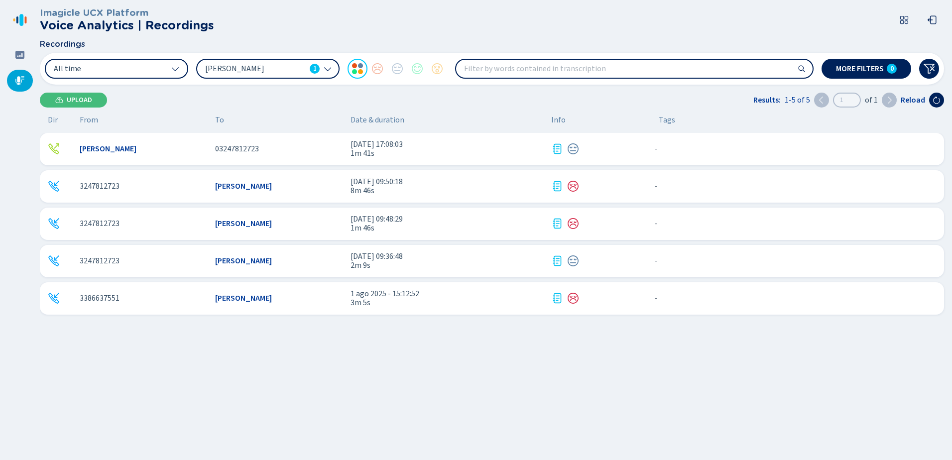
click at [556, 150] on icon at bounding box center [557, 149] width 12 height 12
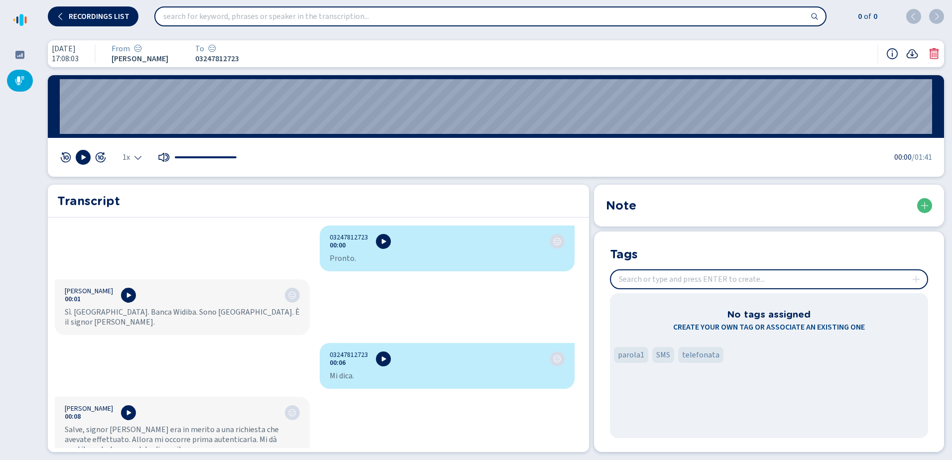
click at [912, 55] on icon at bounding box center [912, 53] width 11 height 9
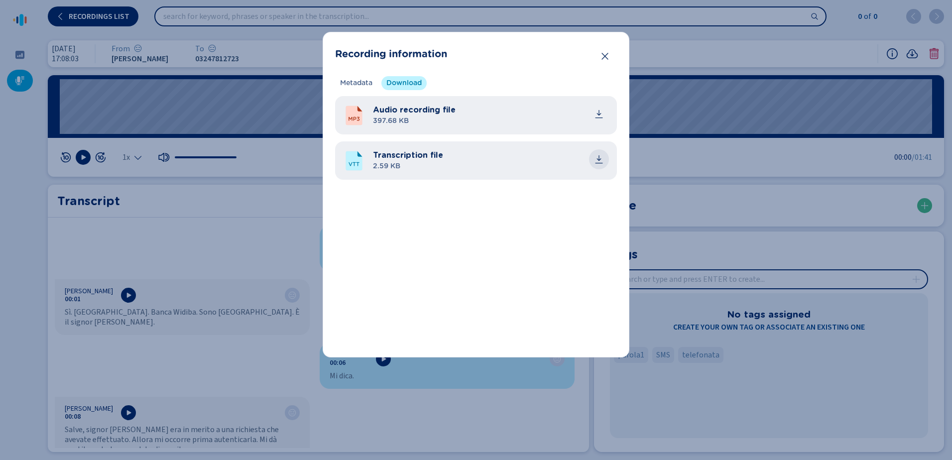
click at [597, 158] on icon "common.download" at bounding box center [599, 159] width 10 height 10
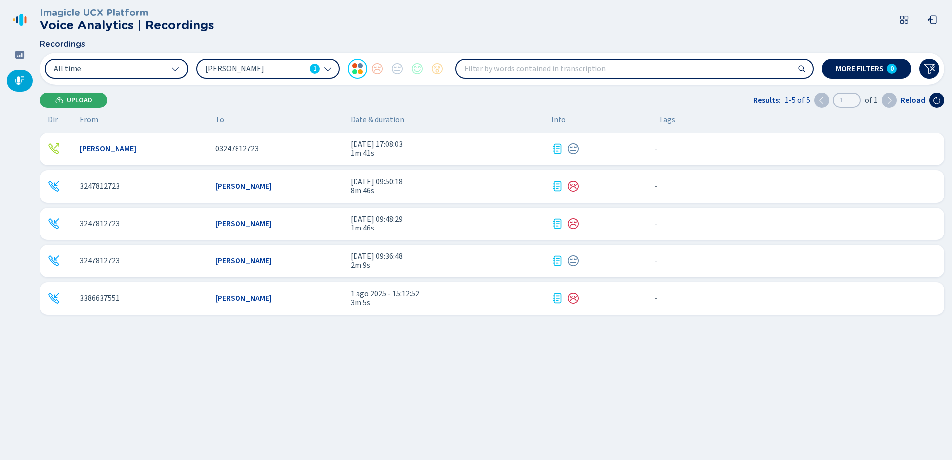
click at [73, 106] on button "Upload" at bounding box center [73, 100] width 67 height 15
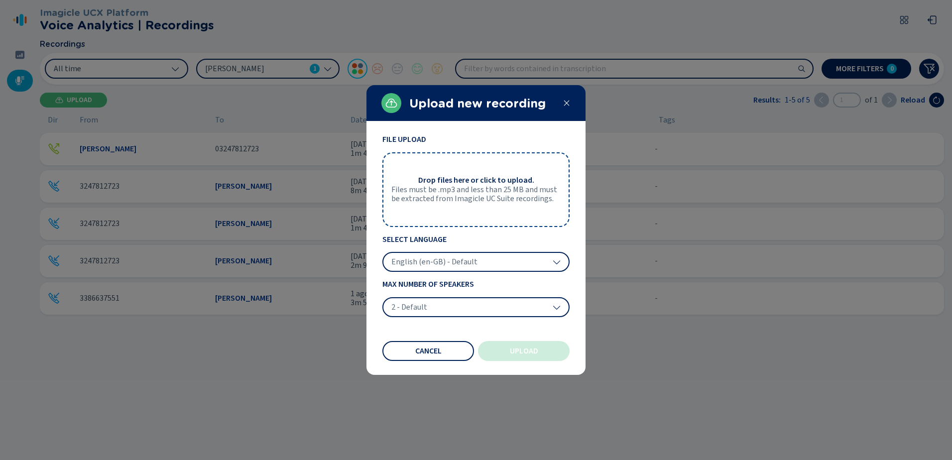
click at [463, 187] on span "Files must be .mp3 and less than 25 MB and must be extracted from Imagicle UC S…" at bounding box center [475, 194] width 169 height 18
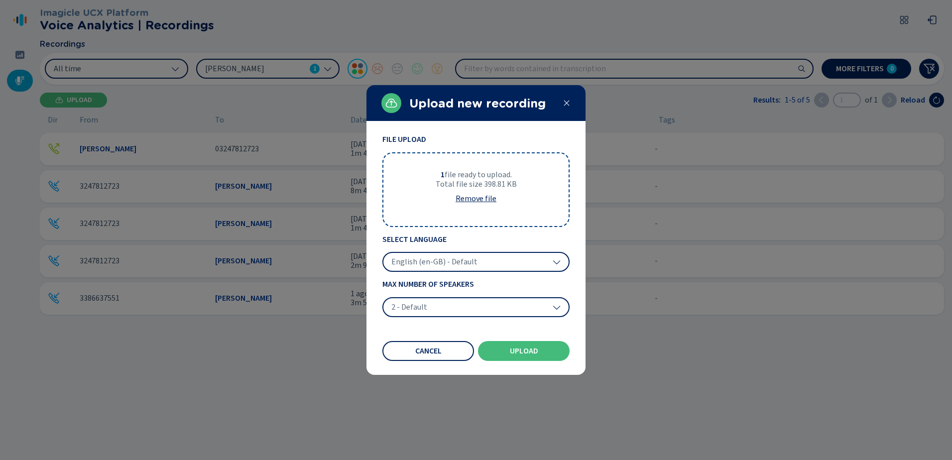
click at [558, 262] on icon at bounding box center [557, 262] width 8 height 8
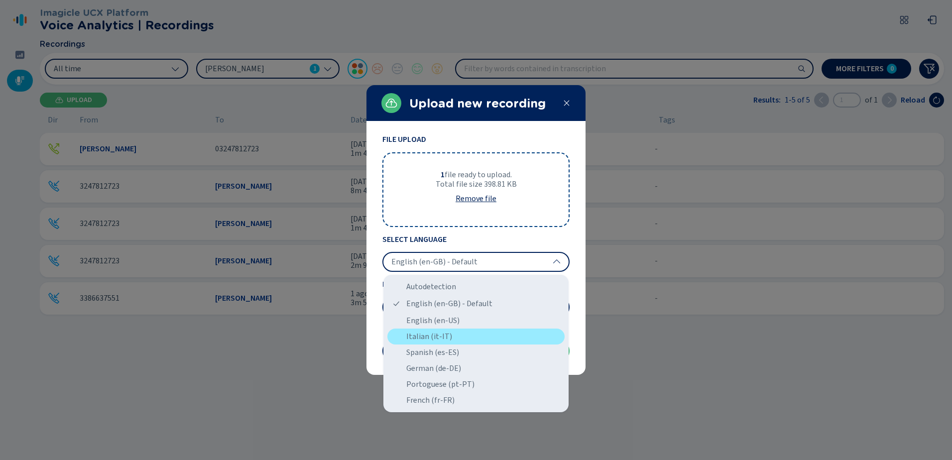
click at [439, 333] on div "Italian (it-IT)" at bounding box center [475, 337] width 177 height 16
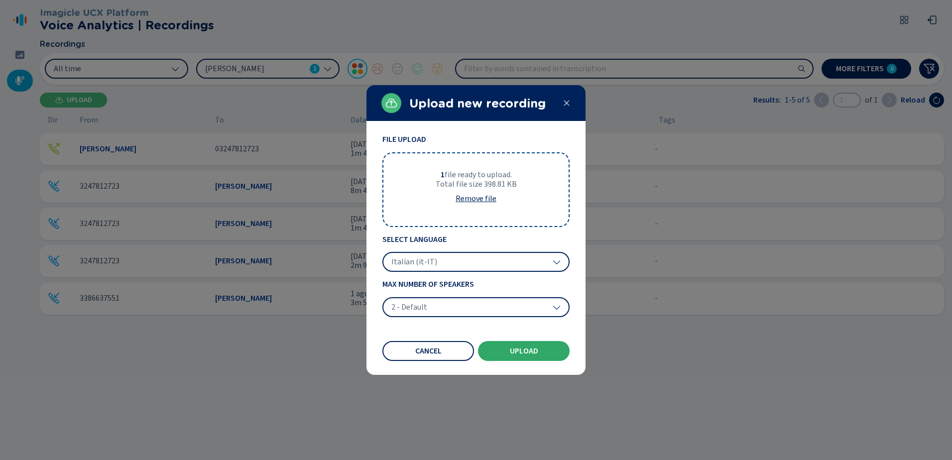
click at [537, 352] on span "Upload" at bounding box center [524, 351] width 28 height 8
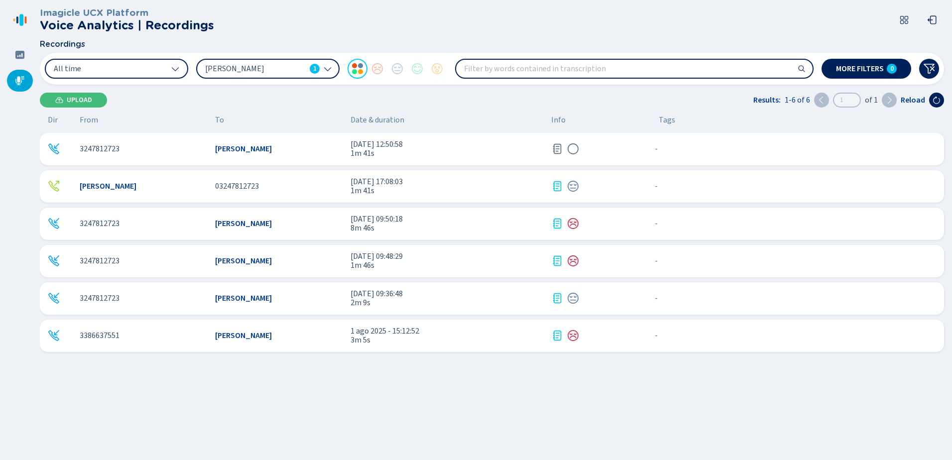
click at [80, 102] on span "Upload" at bounding box center [79, 100] width 25 height 8
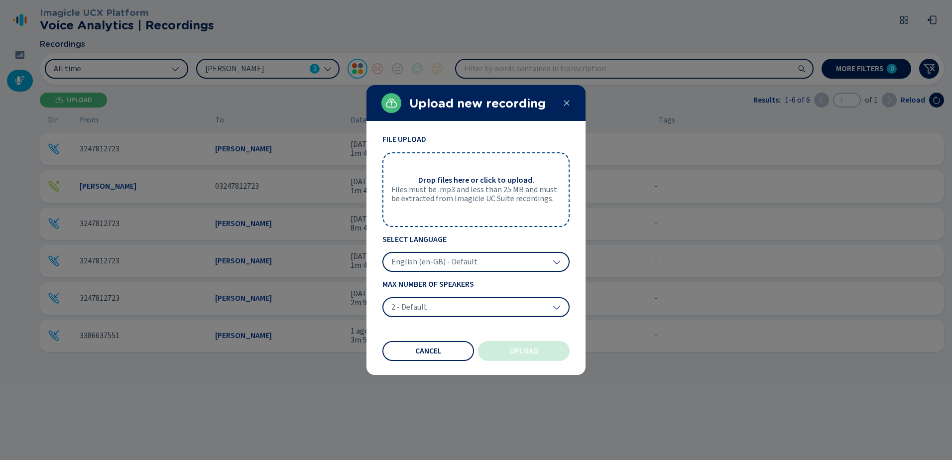
click at [455, 195] on span "Files must be .mp3 and less than 25 MB and must be extracted from Imagicle UC S…" at bounding box center [475, 194] width 169 height 18
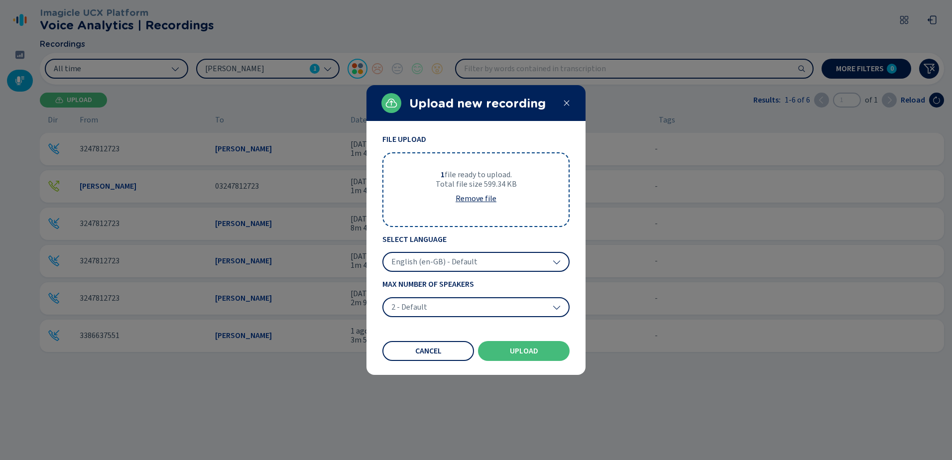
click at [551, 262] on div "English (en-GB) - Default" at bounding box center [475, 262] width 187 height 20
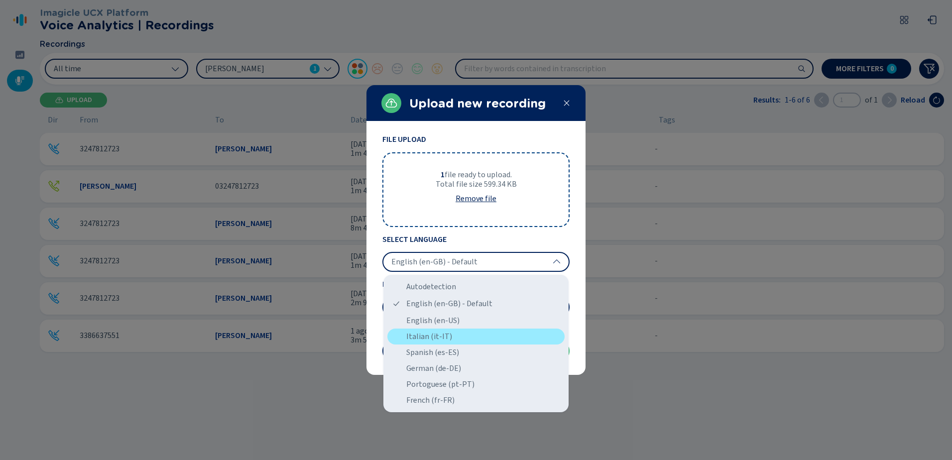
click at [431, 340] on div "Italian (it-IT)" at bounding box center [475, 337] width 177 height 16
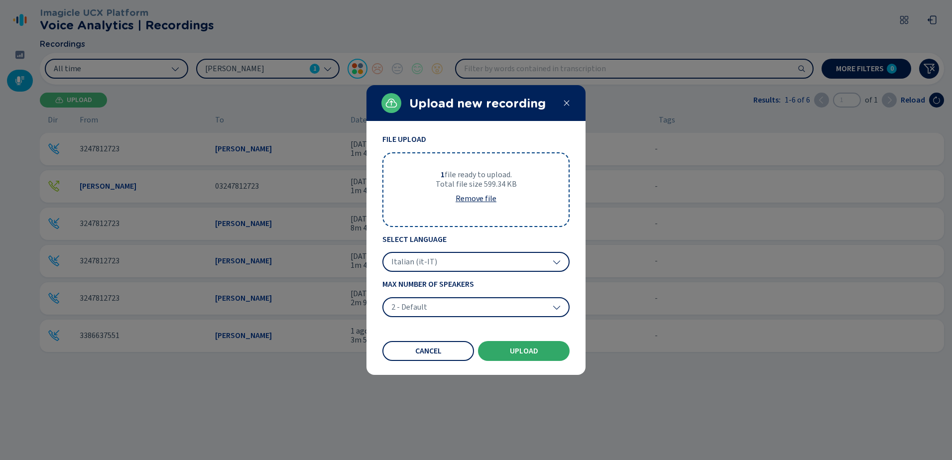
click at [535, 351] on span "Upload" at bounding box center [524, 351] width 28 height 8
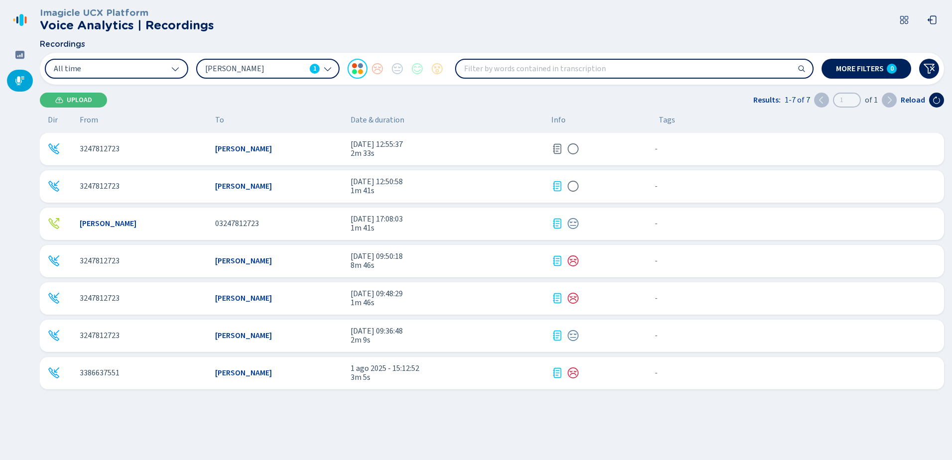
click at [77, 100] on span "Upload" at bounding box center [79, 100] width 25 height 8
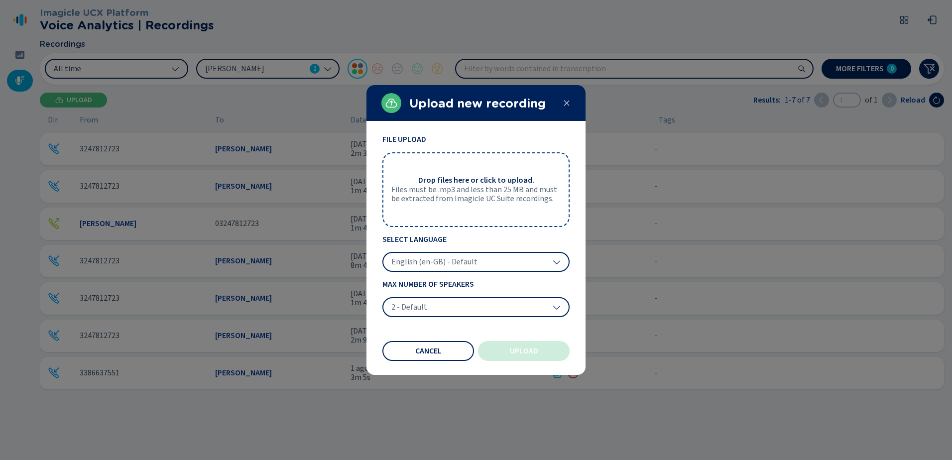
click at [516, 186] on span "Files must be .mp3 and less than 25 MB and must be extracted from Imagicle UC S…" at bounding box center [475, 194] width 169 height 18
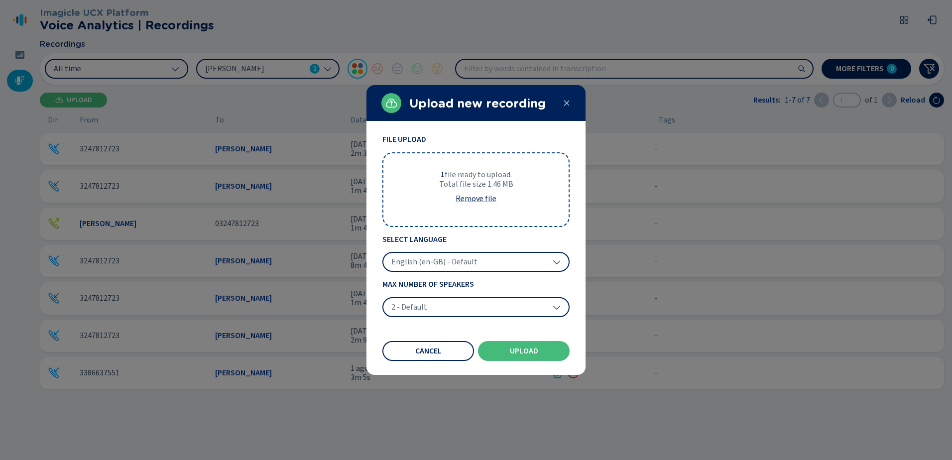
click at [556, 260] on icon at bounding box center [557, 262] width 8 height 8
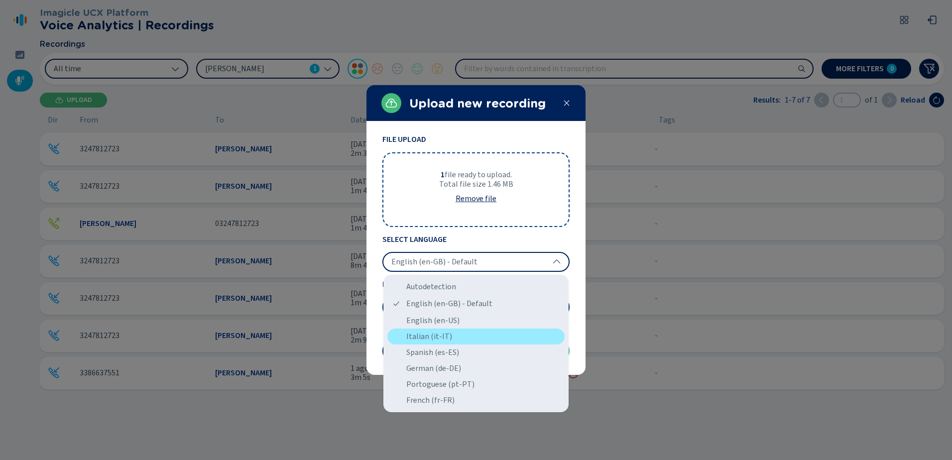
click at [443, 333] on div "Italian (it-IT)" at bounding box center [475, 337] width 177 height 16
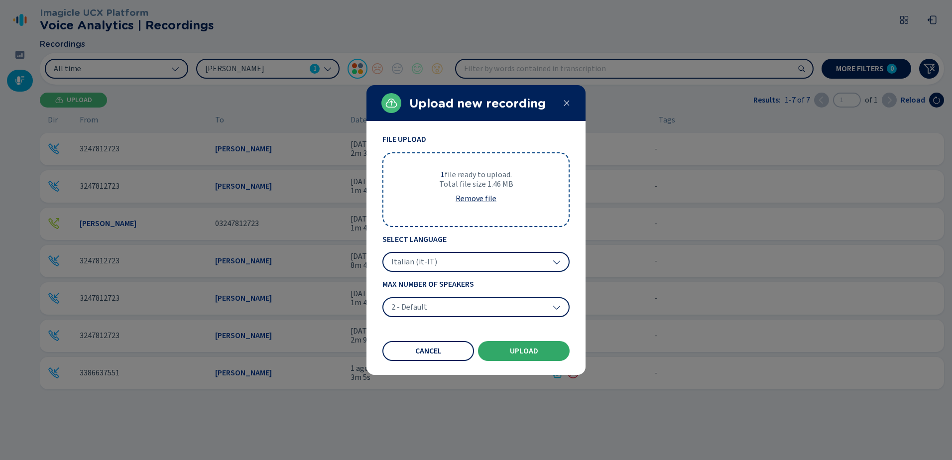
click at [534, 350] on span "Upload" at bounding box center [524, 351] width 28 height 8
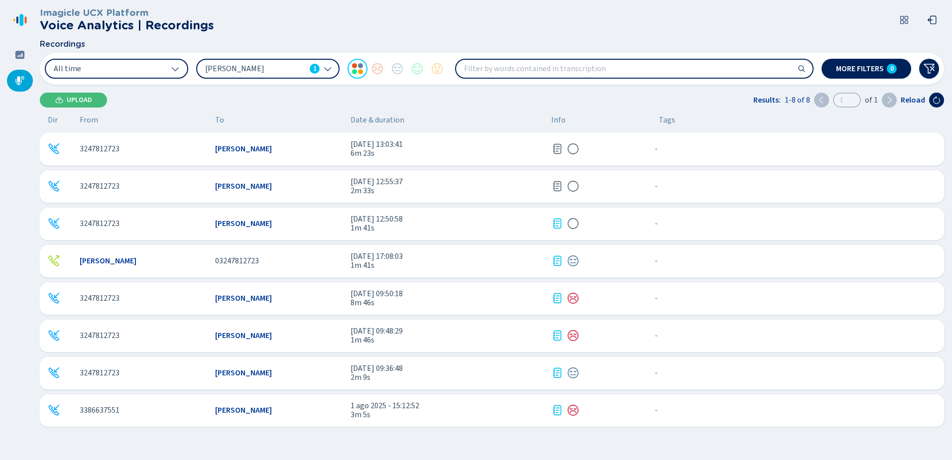
click at [73, 99] on span "Upload" at bounding box center [79, 100] width 25 height 8
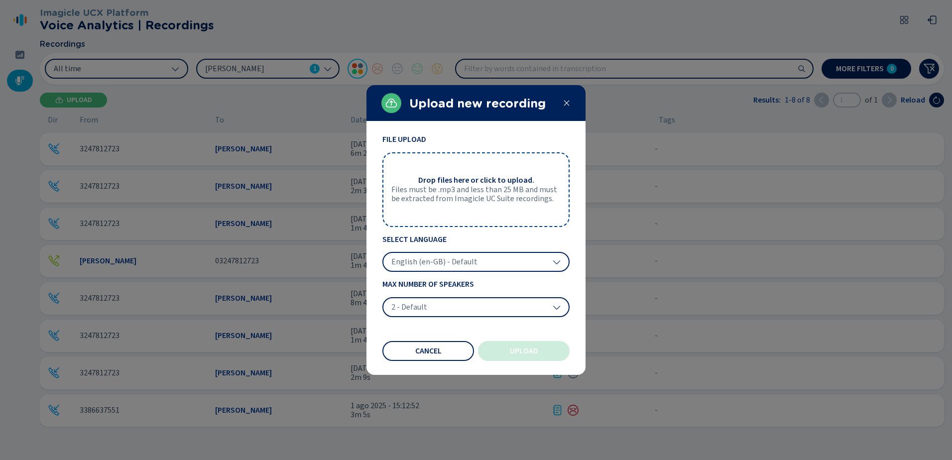
click at [505, 187] on span "Files must be .mp3 and less than 25 MB and must be extracted from Imagicle UC S…" at bounding box center [475, 194] width 169 height 18
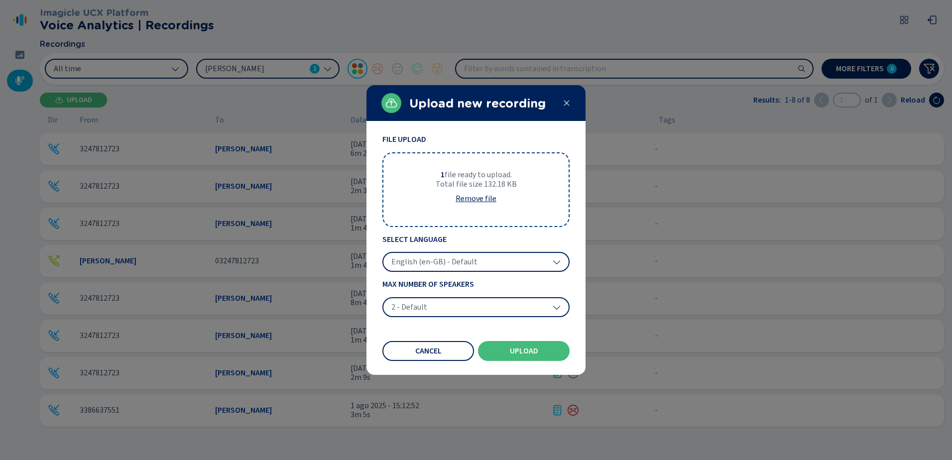
click at [556, 260] on icon at bounding box center [557, 262] width 8 height 8
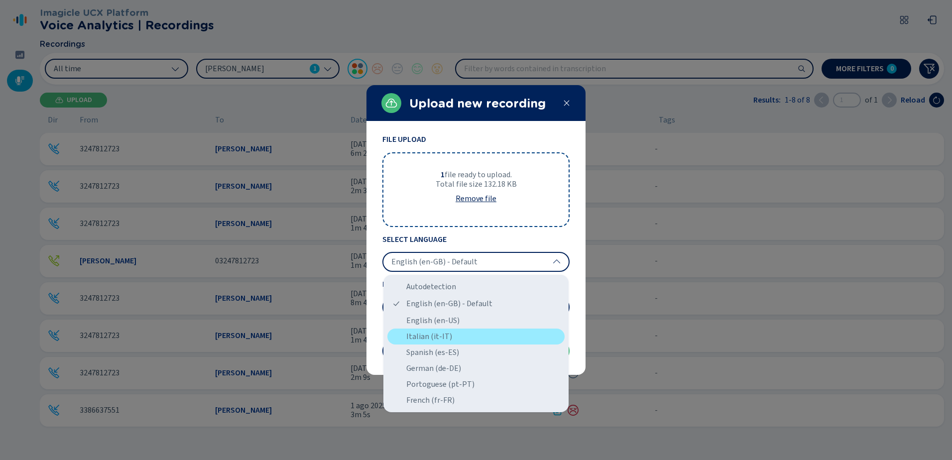
click at [429, 333] on div "Italian (it-IT)" at bounding box center [475, 337] width 177 height 16
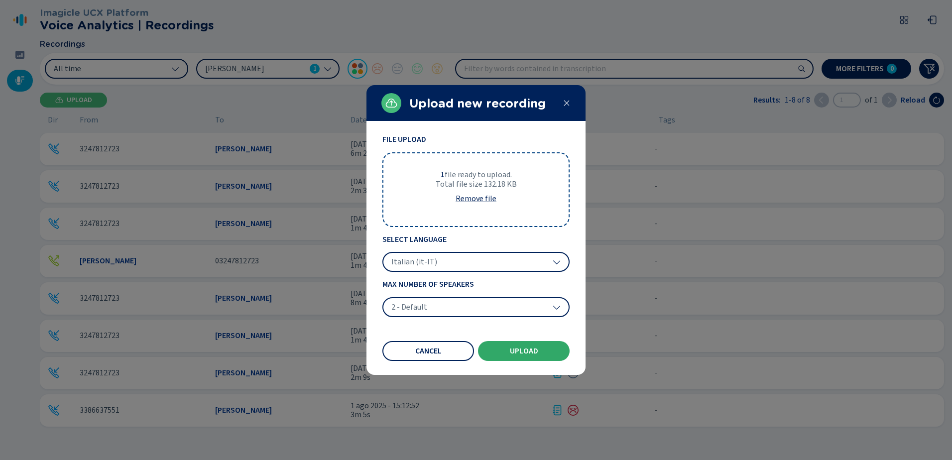
click at [522, 348] on span "Upload" at bounding box center [524, 351] width 28 height 8
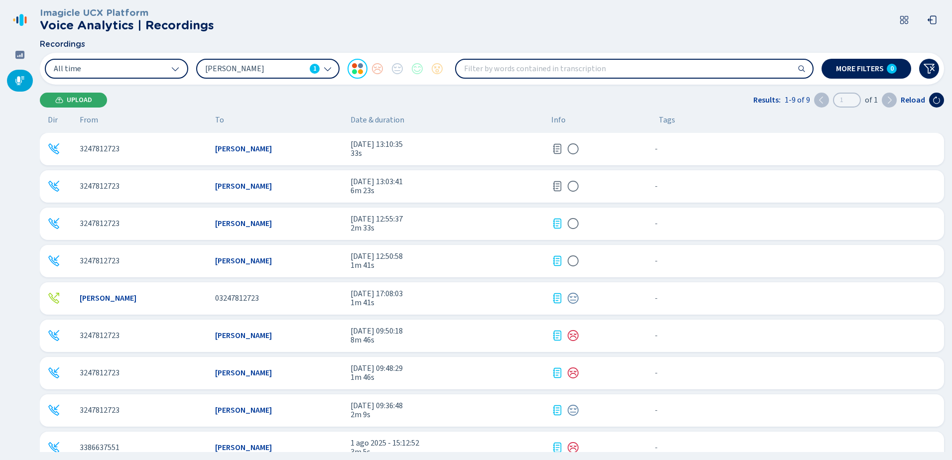
click at [79, 98] on span "Upload" at bounding box center [79, 100] width 25 height 8
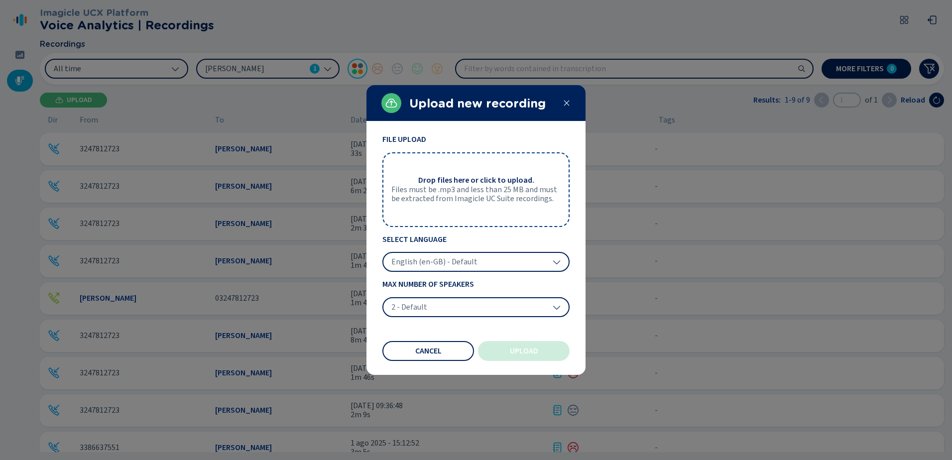
click at [481, 192] on span "Files must be .mp3 and less than 25 MB and must be extracted from Imagicle UC S…" at bounding box center [475, 194] width 169 height 18
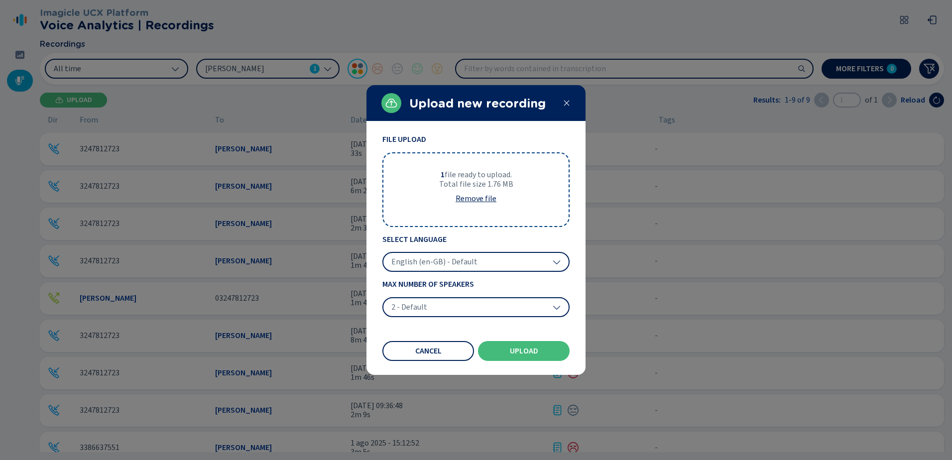
click at [555, 260] on icon at bounding box center [557, 262] width 8 height 8
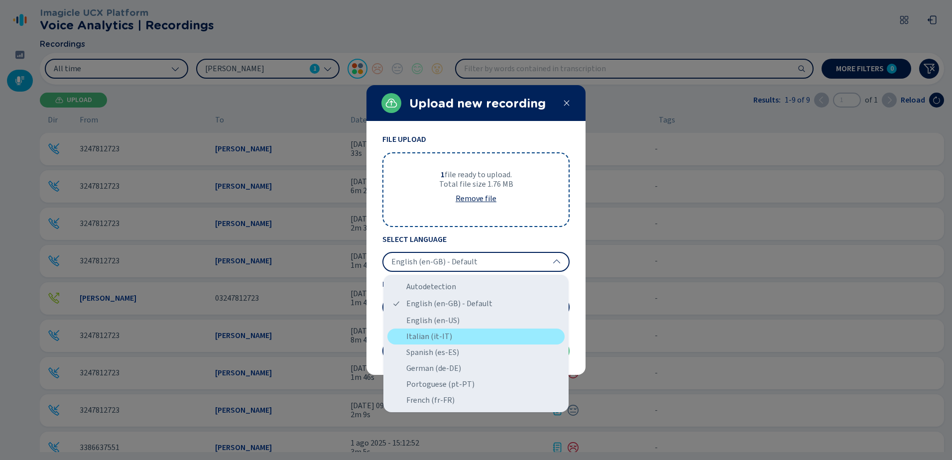
click at [444, 336] on div "Italian (it-IT)" at bounding box center [475, 337] width 177 height 16
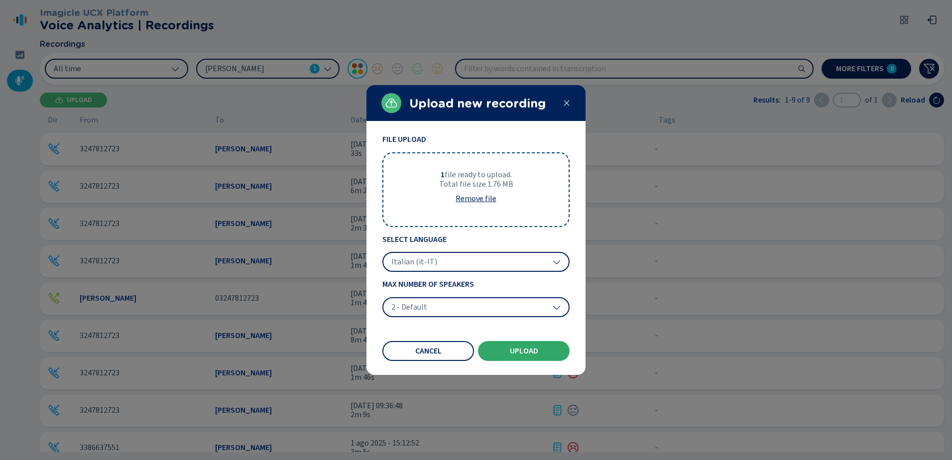
click at [562, 350] on button "Upload" at bounding box center [524, 351] width 92 height 20
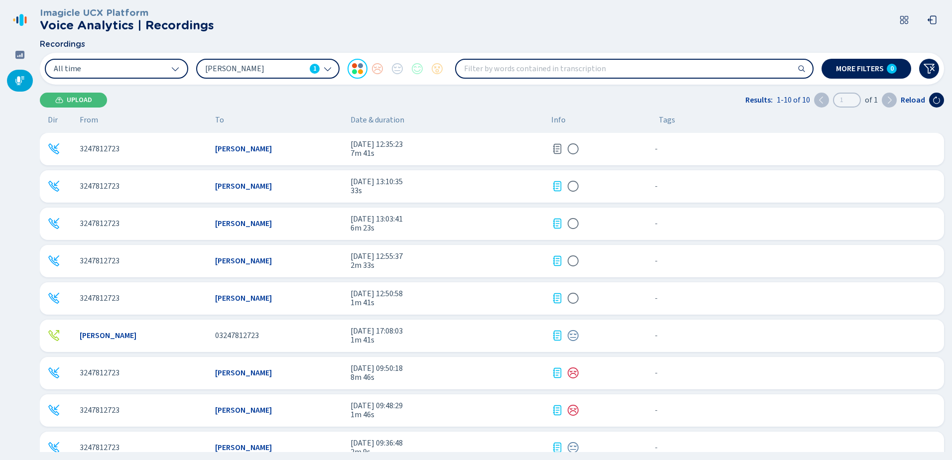
click at [557, 298] on icon at bounding box center [557, 298] width 12 height 12
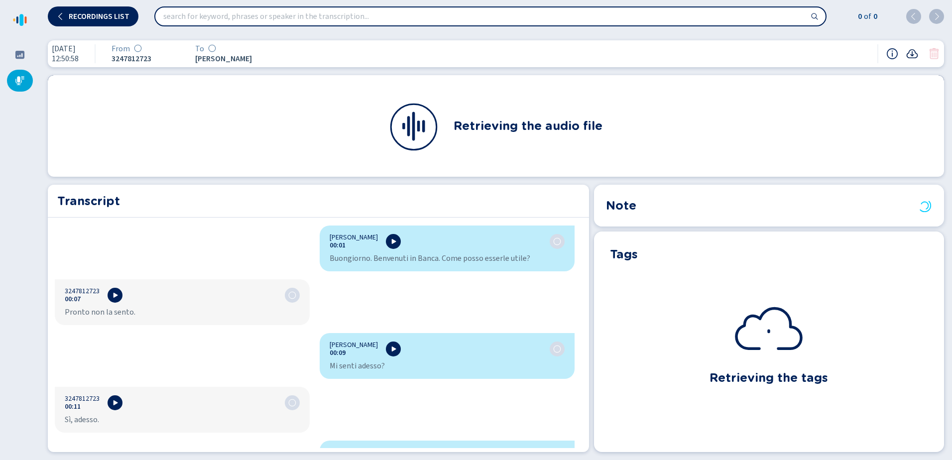
click at [911, 53] on icon at bounding box center [912, 54] width 12 height 12
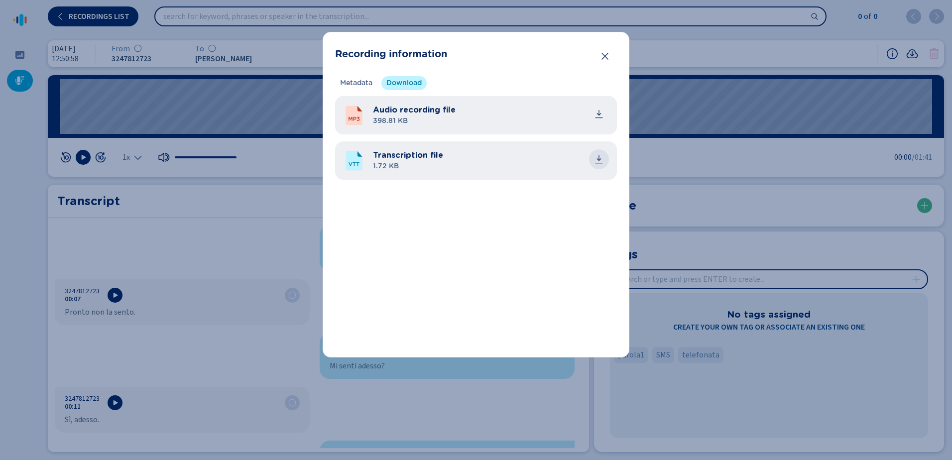
click at [601, 160] on icon "common.download" at bounding box center [599, 159] width 10 height 10
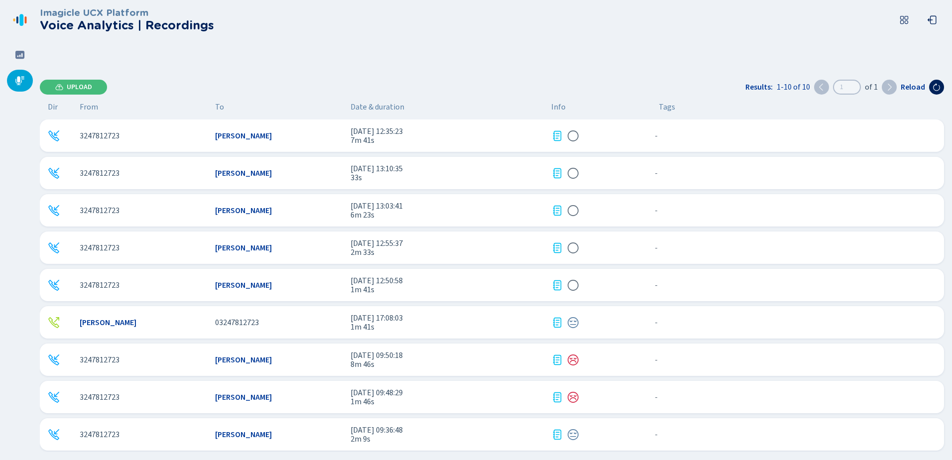
click at [556, 247] on icon at bounding box center [557, 248] width 12 height 12
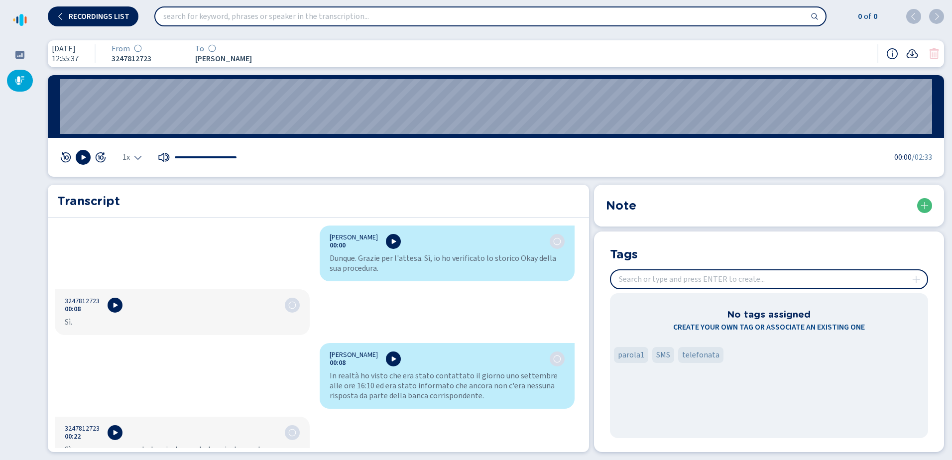
click at [910, 52] on icon at bounding box center [912, 54] width 12 height 12
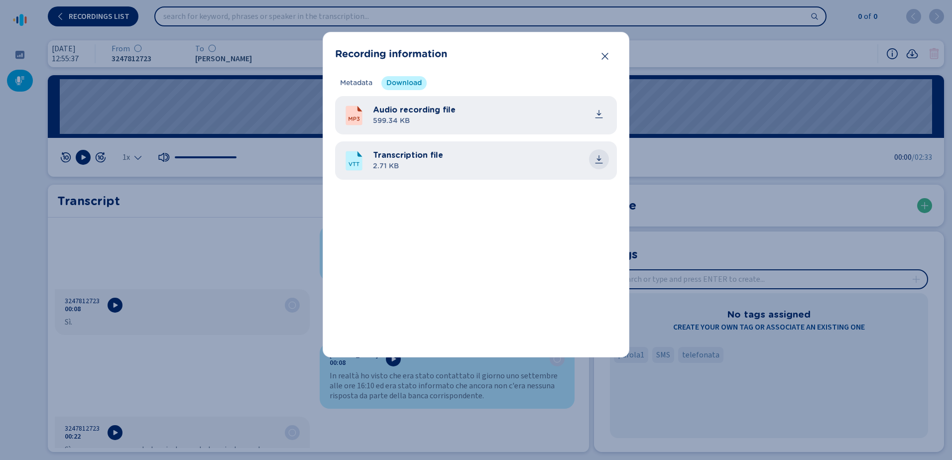
click at [600, 157] on icon "common.download" at bounding box center [599, 159] width 10 height 10
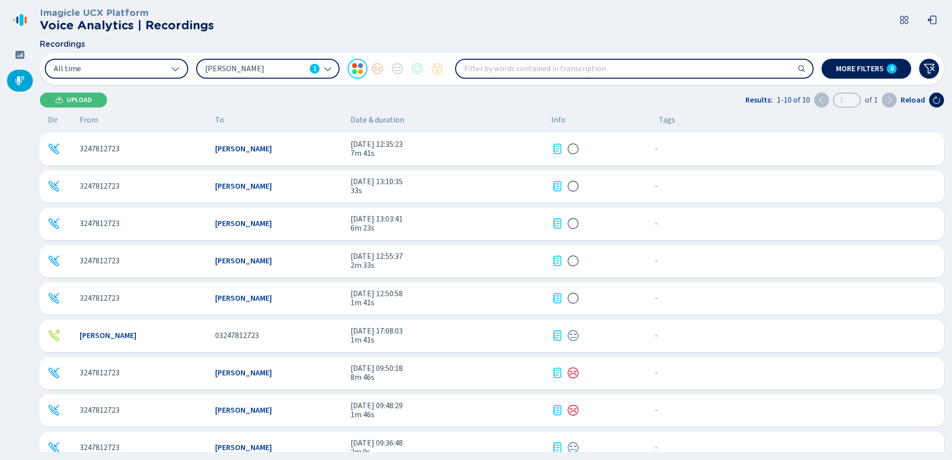
click at [557, 222] on icon at bounding box center [557, 224] width 12 height 12
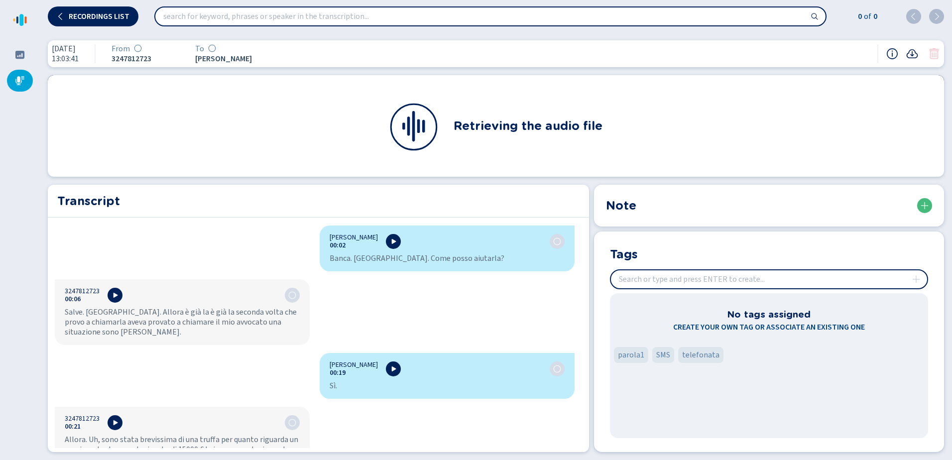
click at [913, 53] on icon at bounding box center [912, 54] width 12 height 12
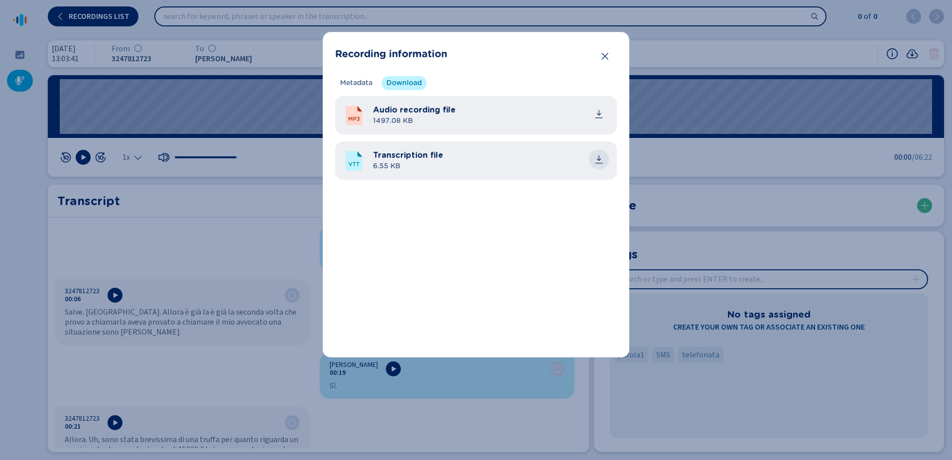
click at [598, 159] on icon "common.download" at bounding box center [599, 157] width 4 height 5
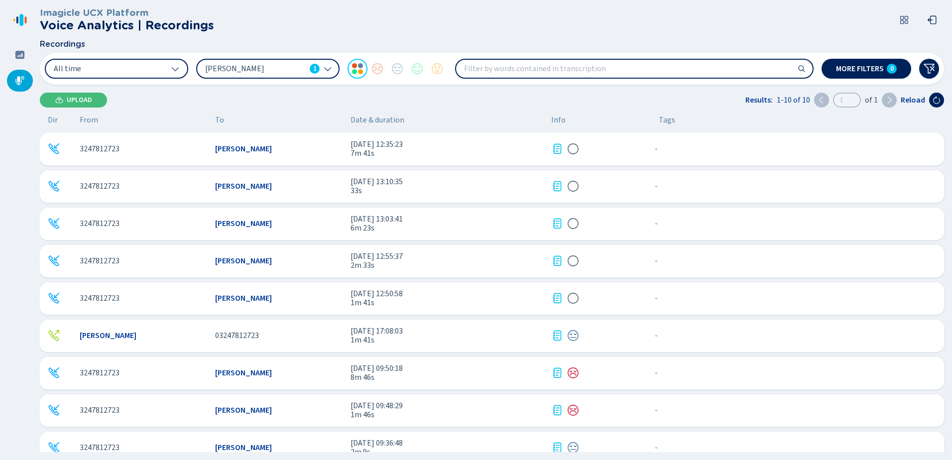
drag, startPoint x: 560, startPoint y: 182, endPoint x: 552, endPoint y: 184, distance: 8.2
click at [560, 182] on icon at bounding box center [557, 186] width 12 height 12
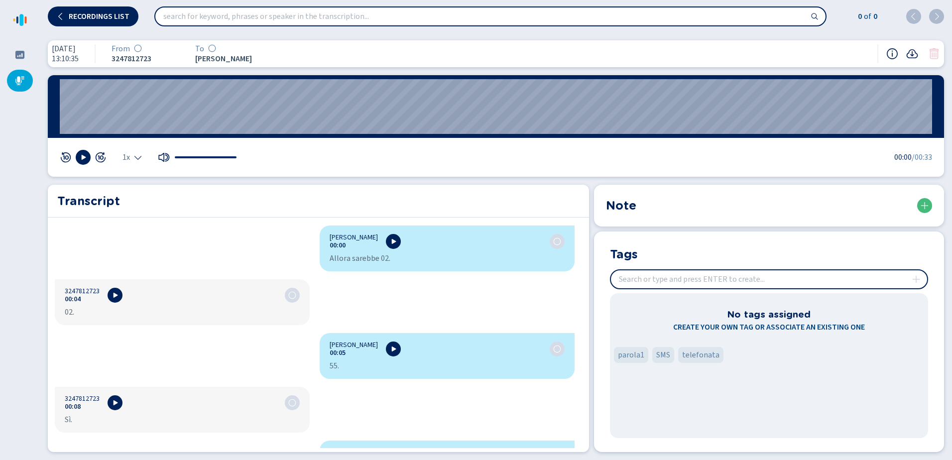
click at [915, 53] on icon at bounding box center [912, 53] width 11 height 9
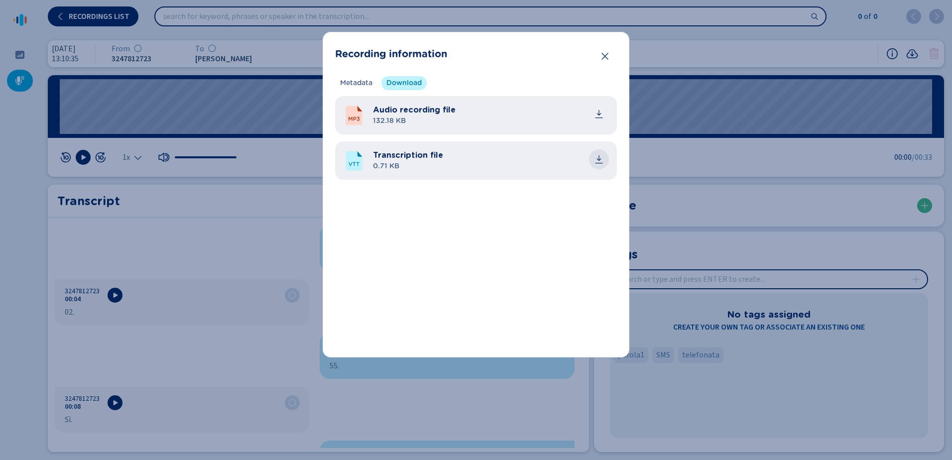
click at [599, 160] on icon "common.download" at bounding box center [599, 157] width 4 height 5
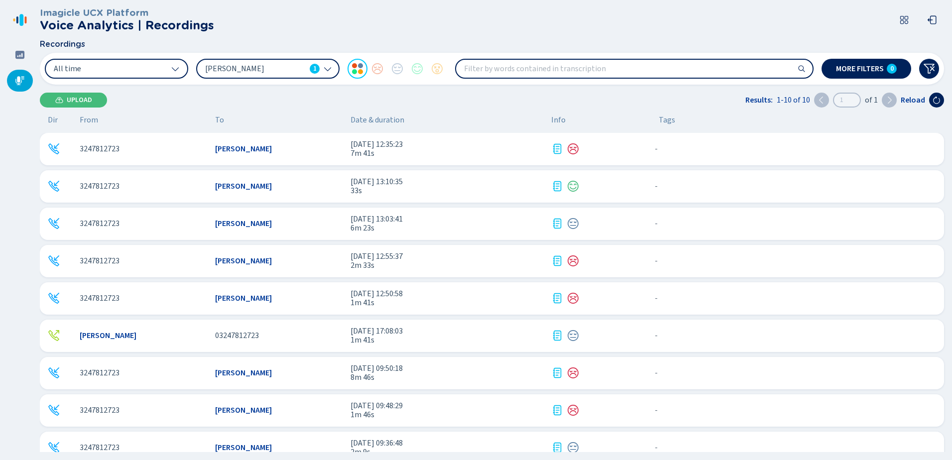
click at [557, 148] on icon at bounding box center [557, 149] width 12 height 12
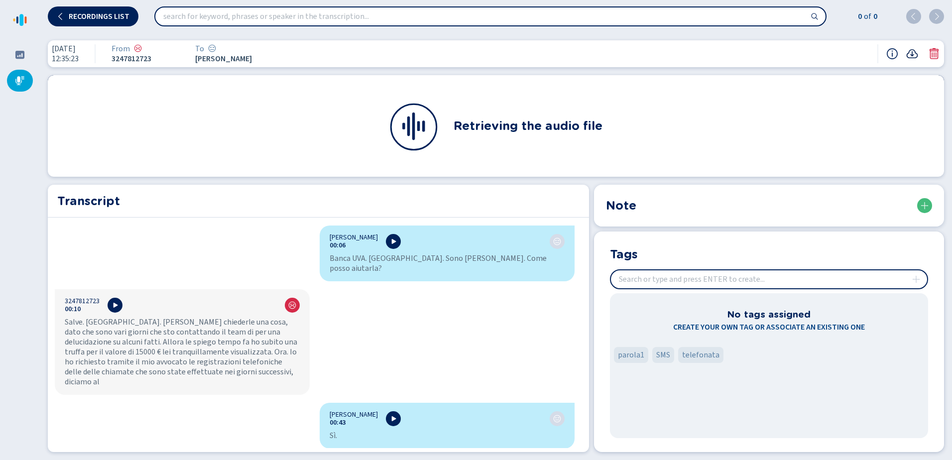
click at [912, 52] on icon at bounding box center [912, 53] width 11 height 9
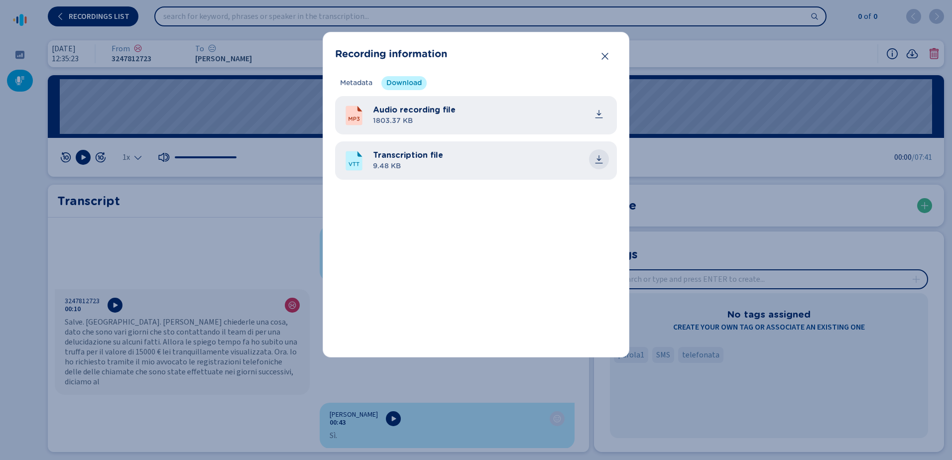
click at [598, 158] on icon "common.download" at bounding box center [599, 159] width 10 height 10
